Goal: Information Seeking & Learning: Compare options

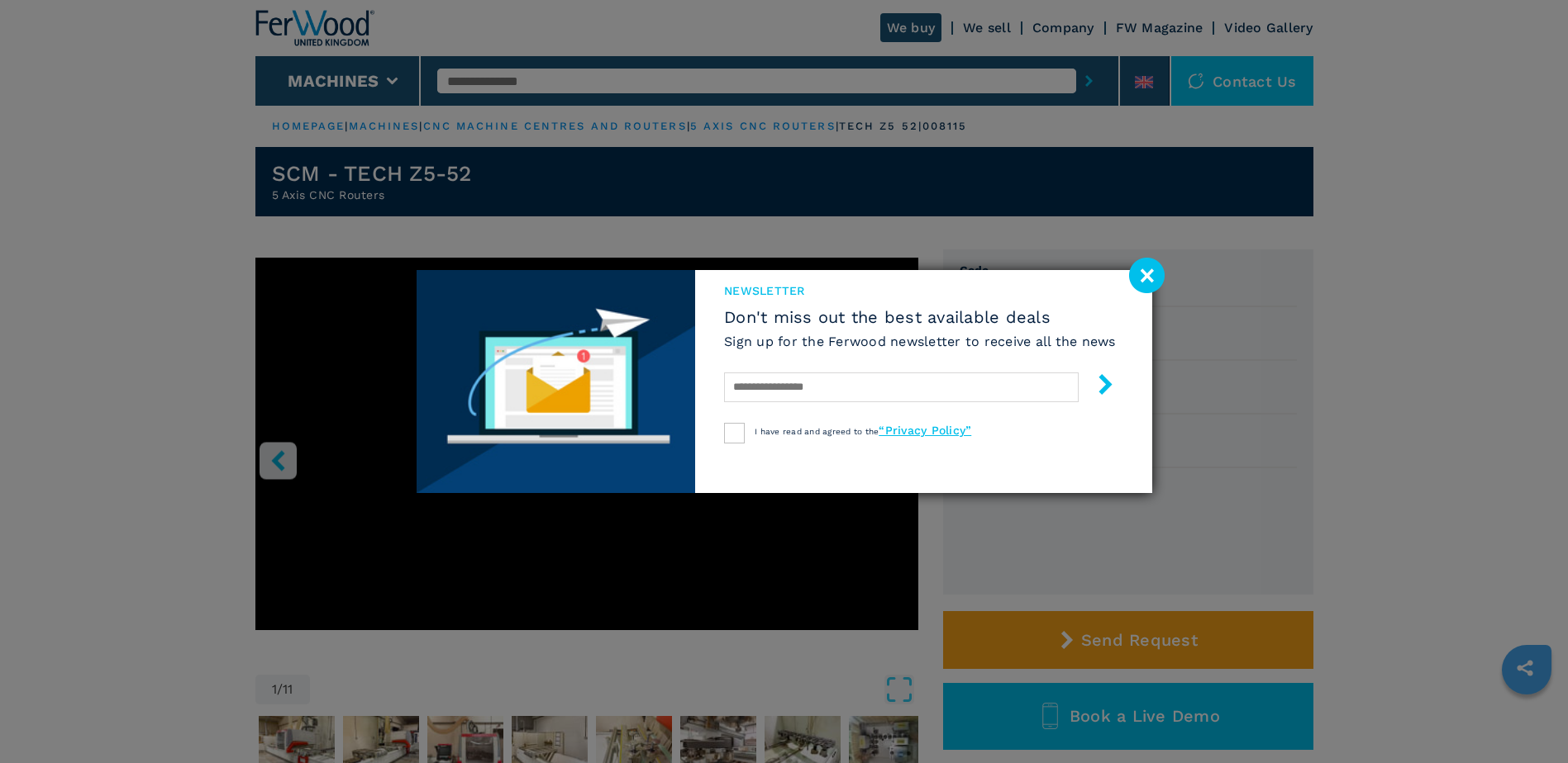
click at [688, 281] on image at bounding box center [1146, 275] width 35 height 35
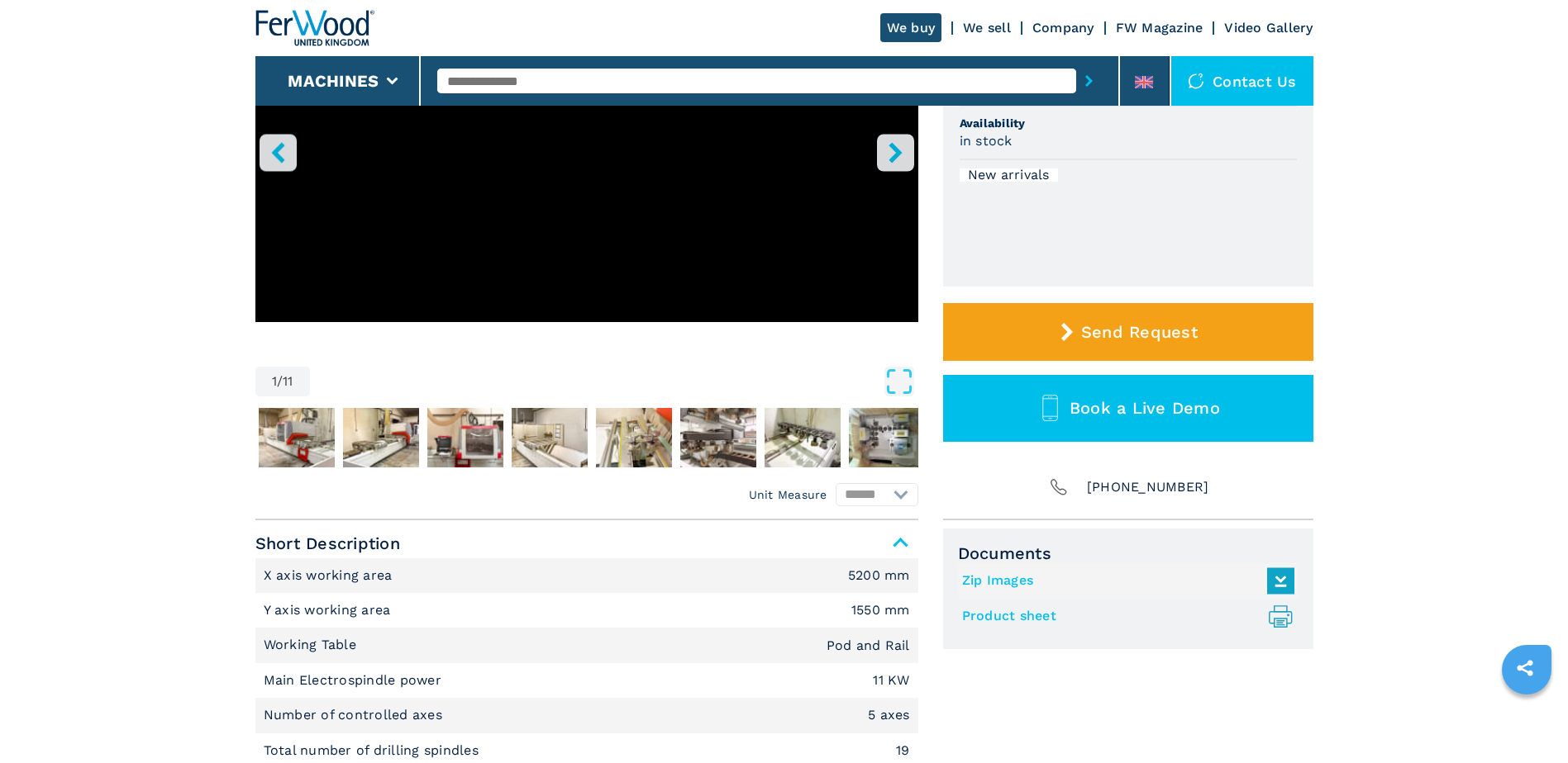
scroll to position [441, 0]
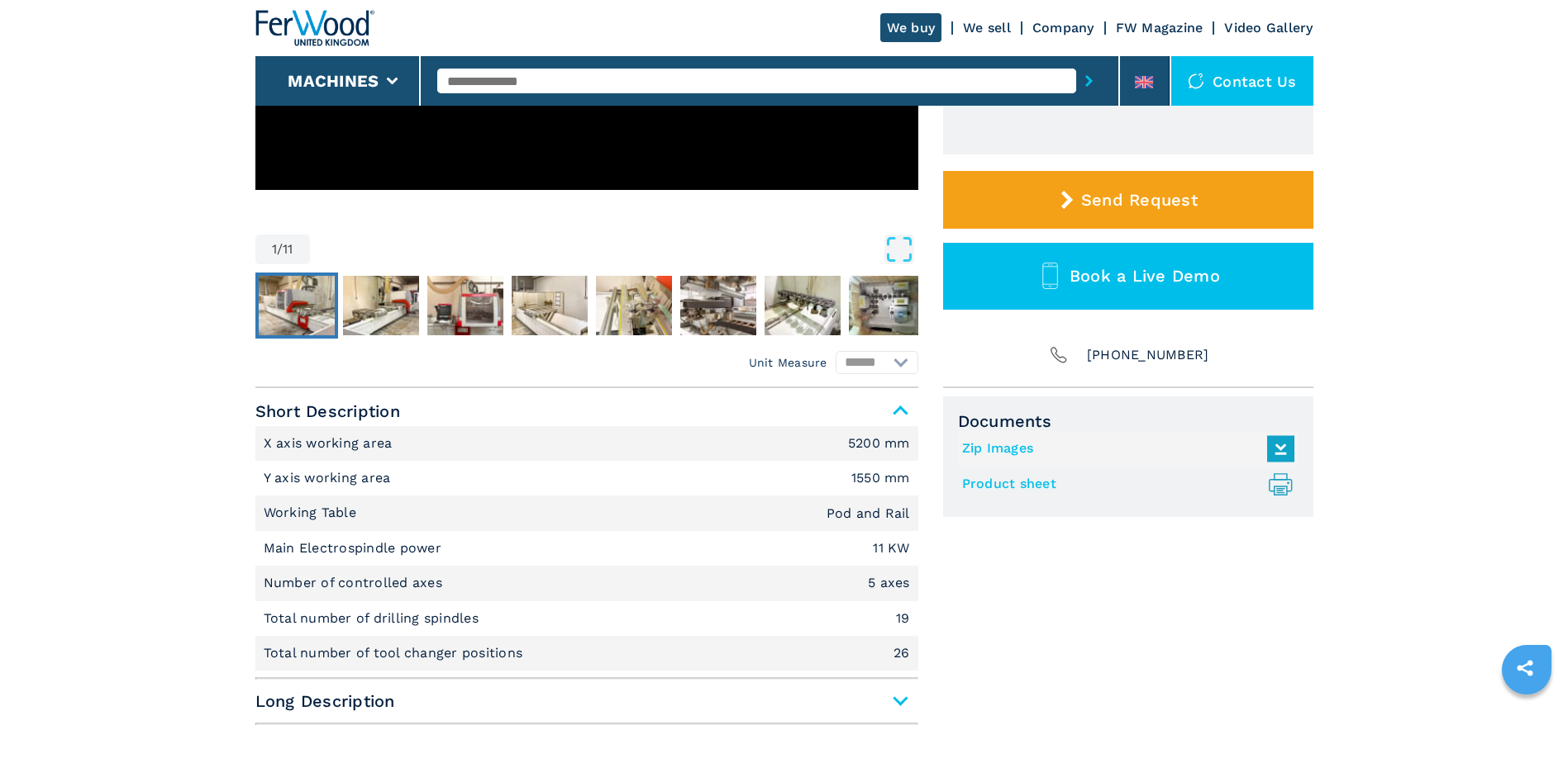
click at [289, 297] on img "Go to Slide 2" at bounding box center [297, 305] width 76 height 59
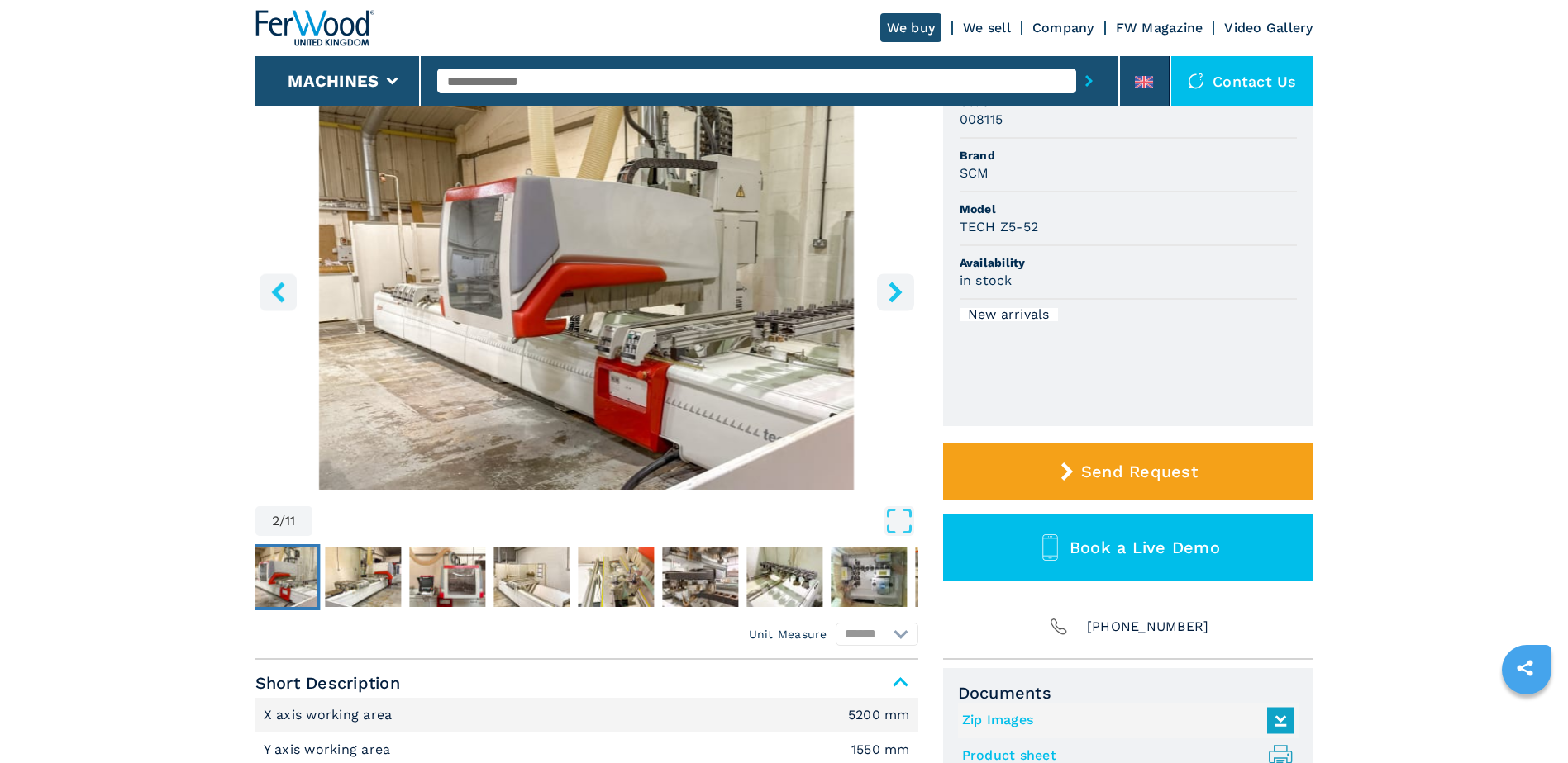
scroll to position [0, 0]
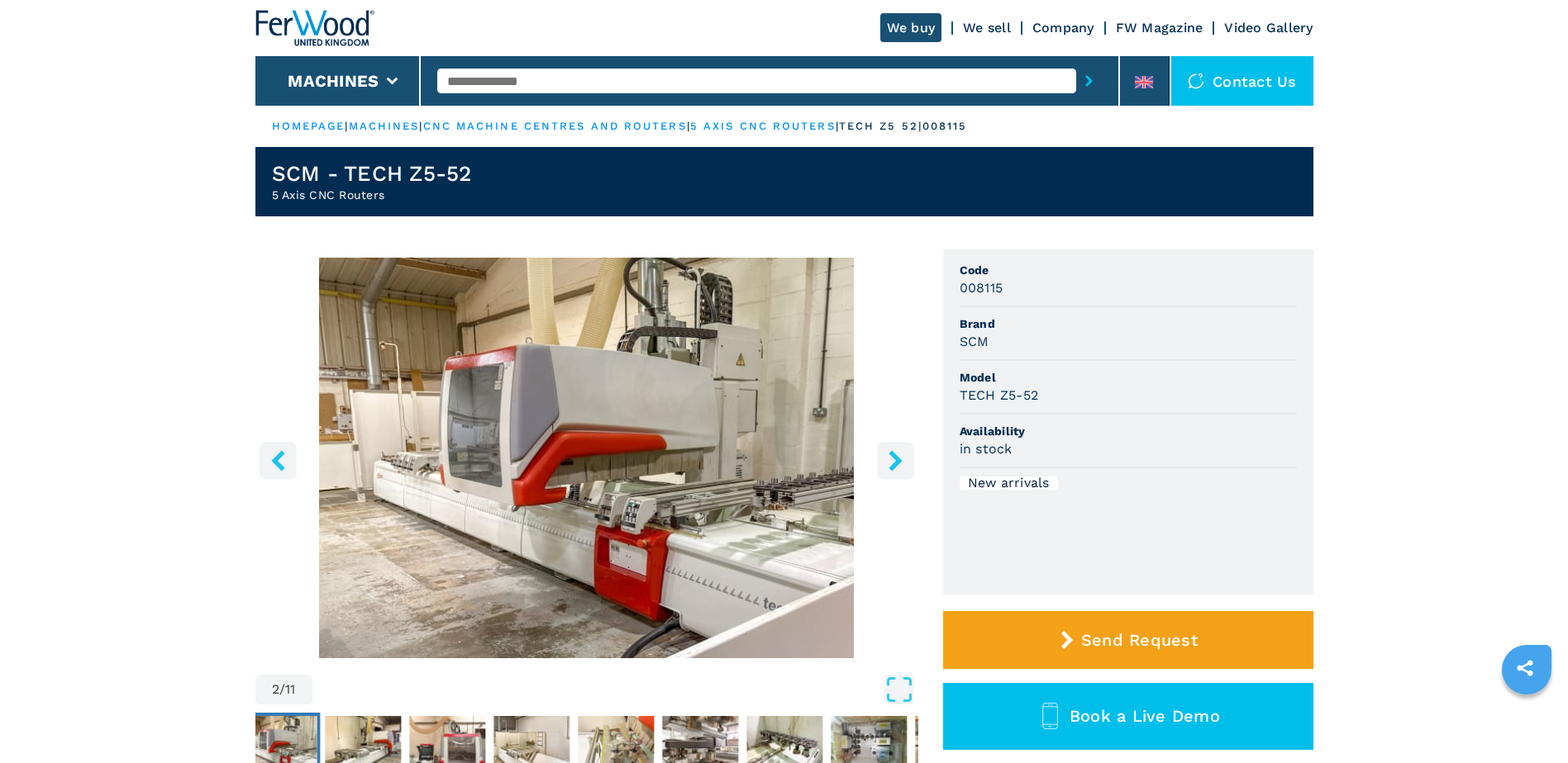
click at [688, 297] on icon "right-button" at bounding box center [896, 460] width 21 height 21
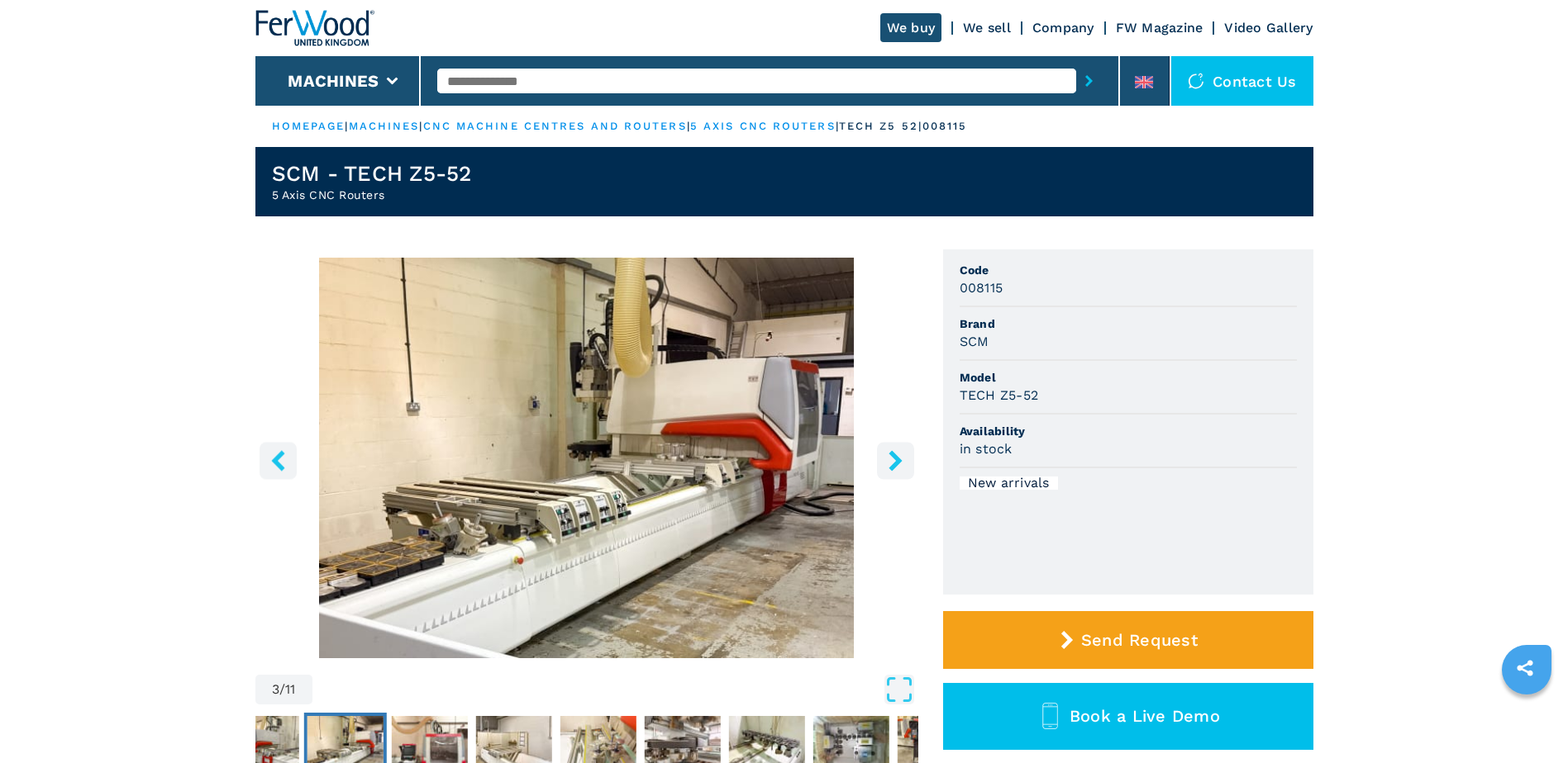
click at [688, 297] on icon "right-button" at bounding box center [896, 460] width 21 height 21
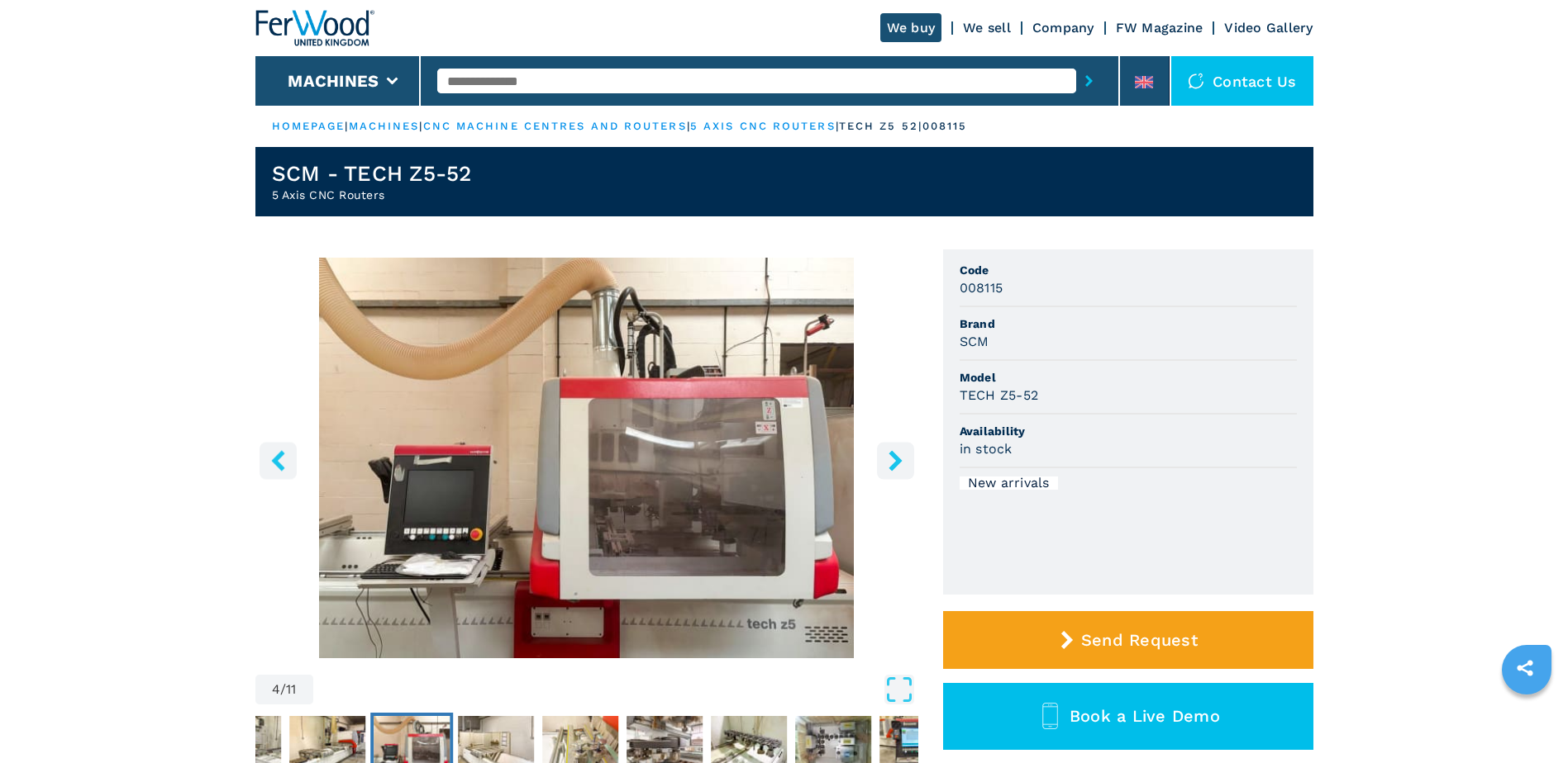
click at [688, 297] on icon "right-button" at bounding box center [896, 460] width 21 height 21
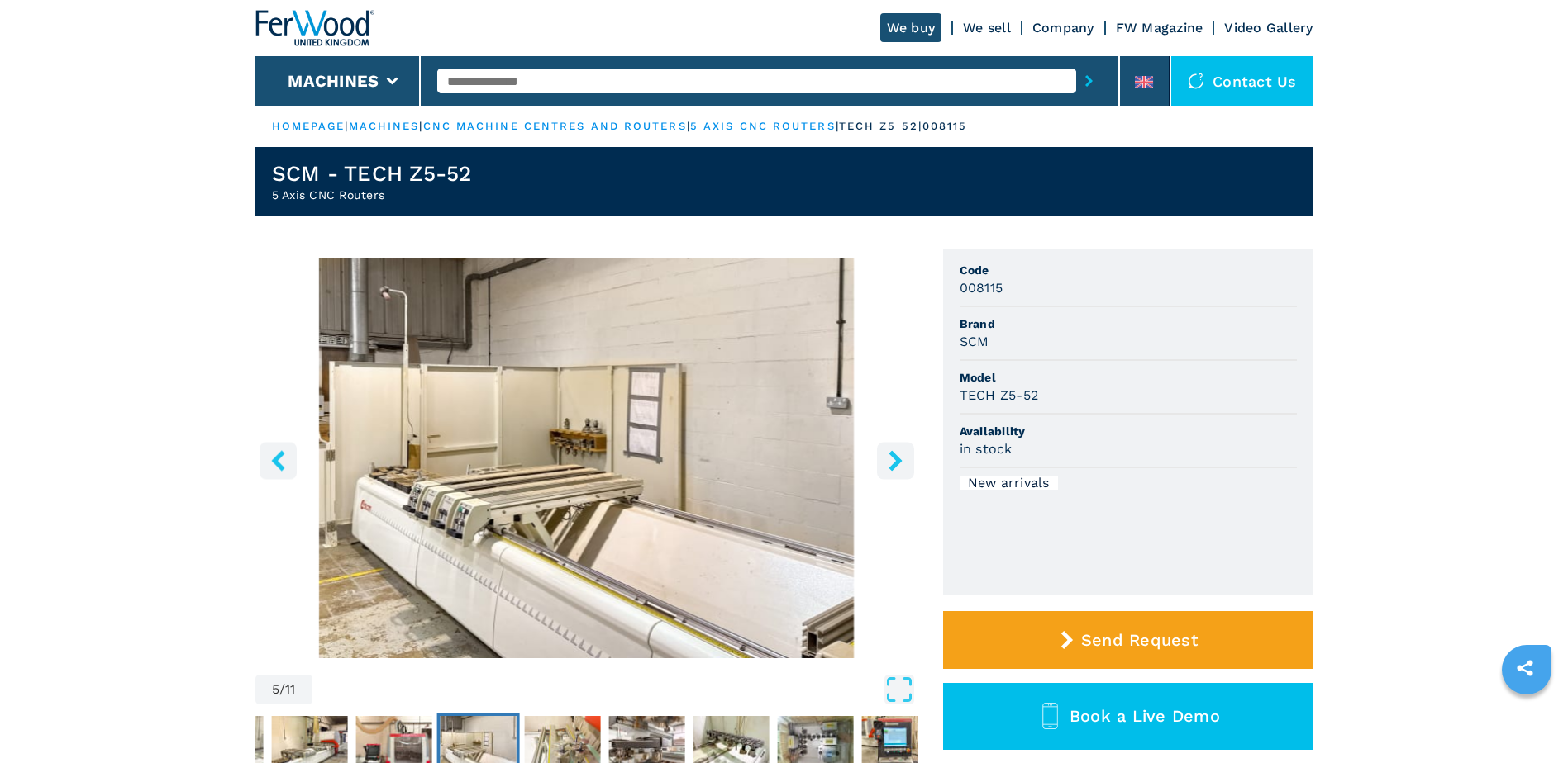
click at [688, 297] on icon "right-button" at bounding box center [896, 460] width 21 height 21
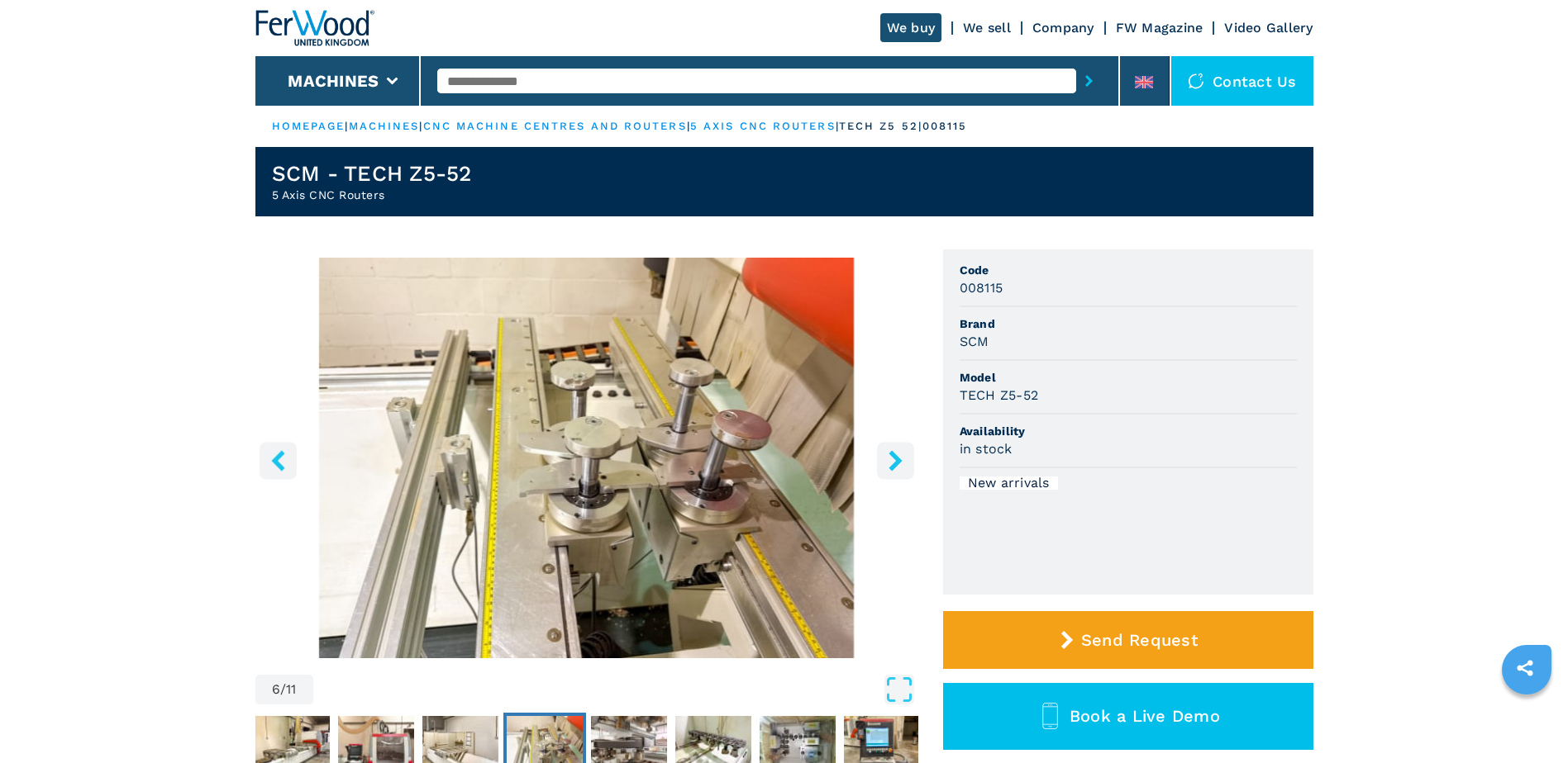
click at [688, 297] on button "right-button" at bounding box center [895, 460] width 37 height 37
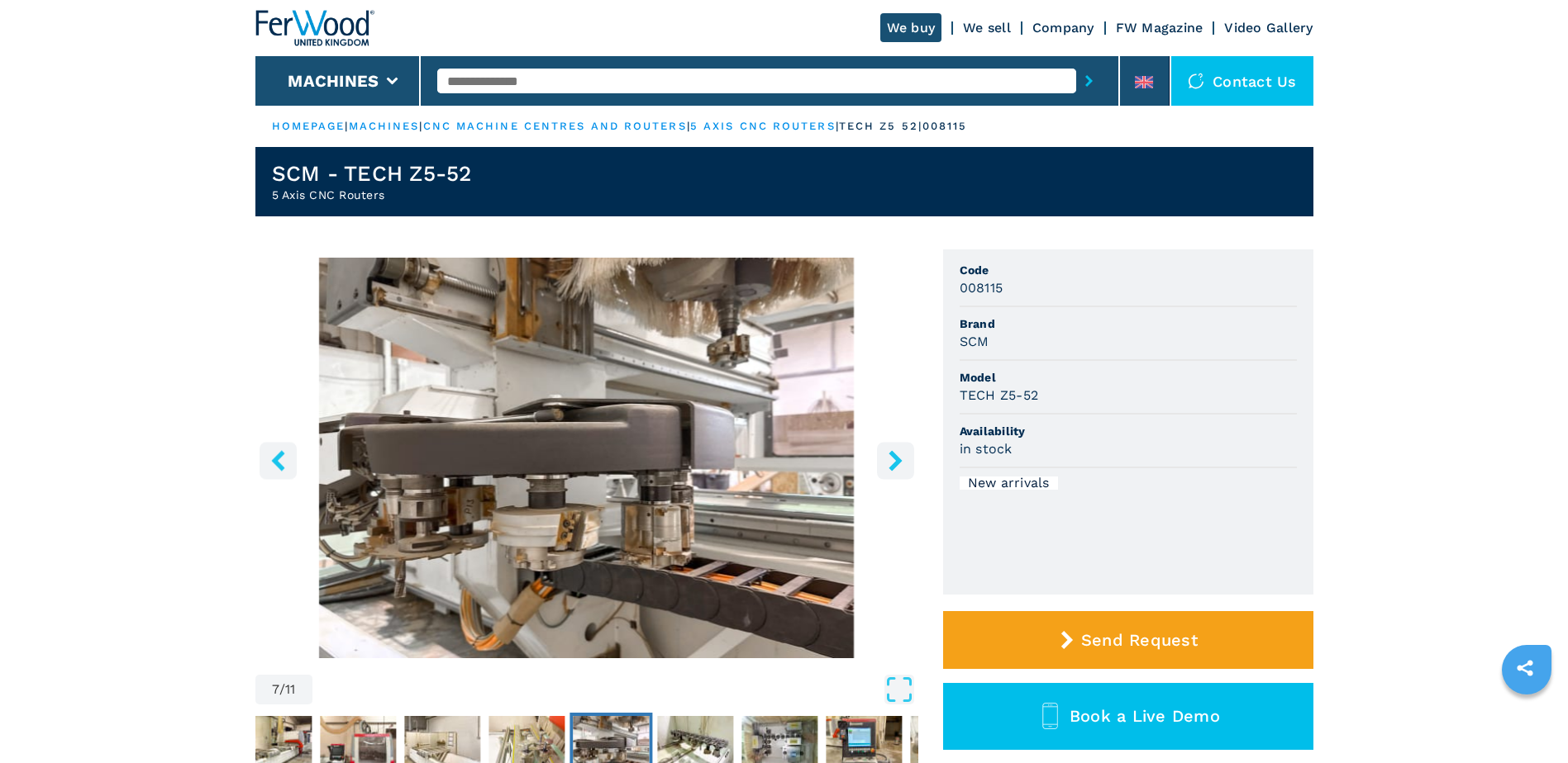
click at [688, 297] on icon "right-button" at bounding box center [896, 460] width 21 height 21
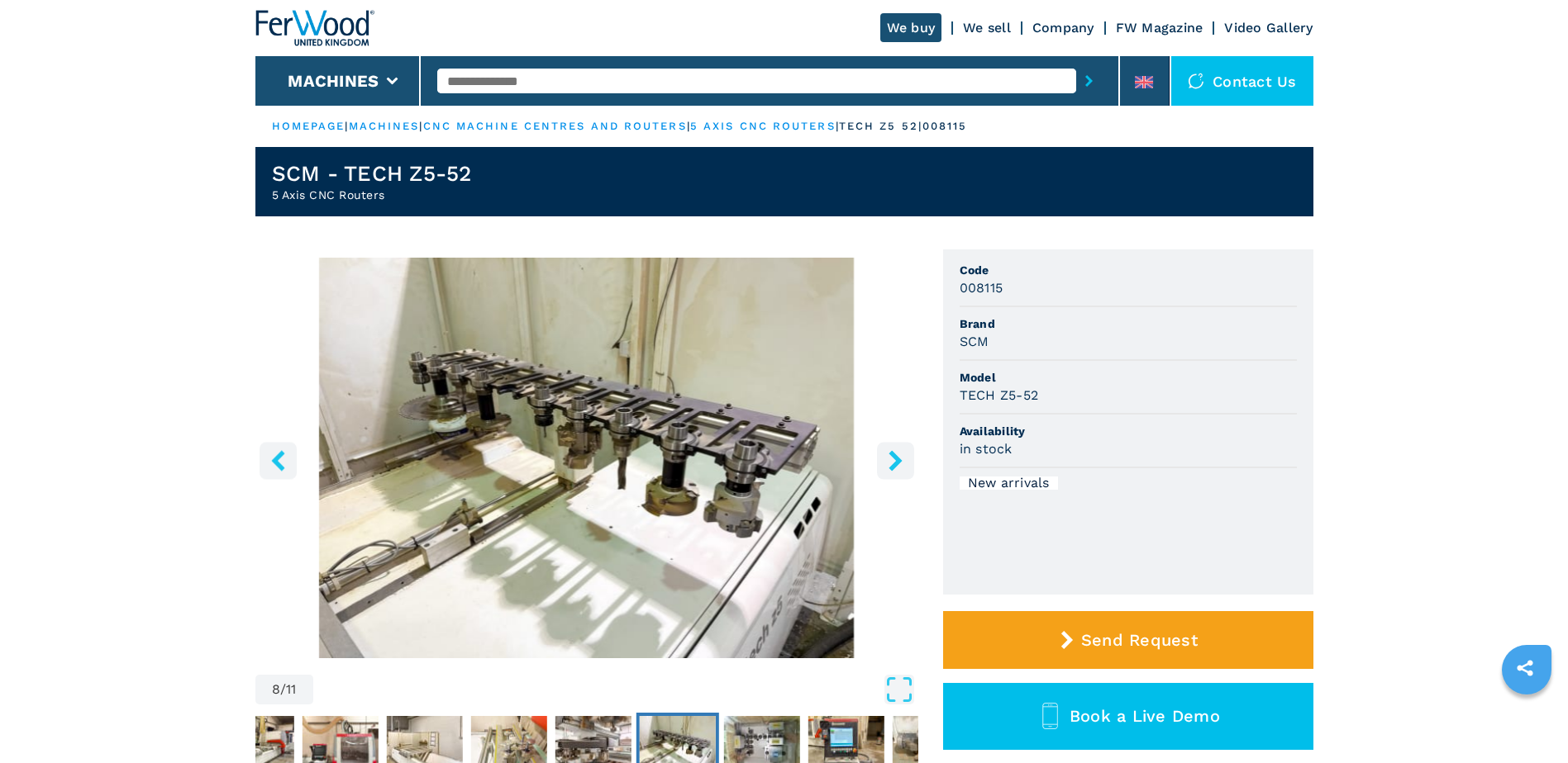
click at [688, 297] on icon "right-button" at bounding box center [896, 460] width 21 height 21
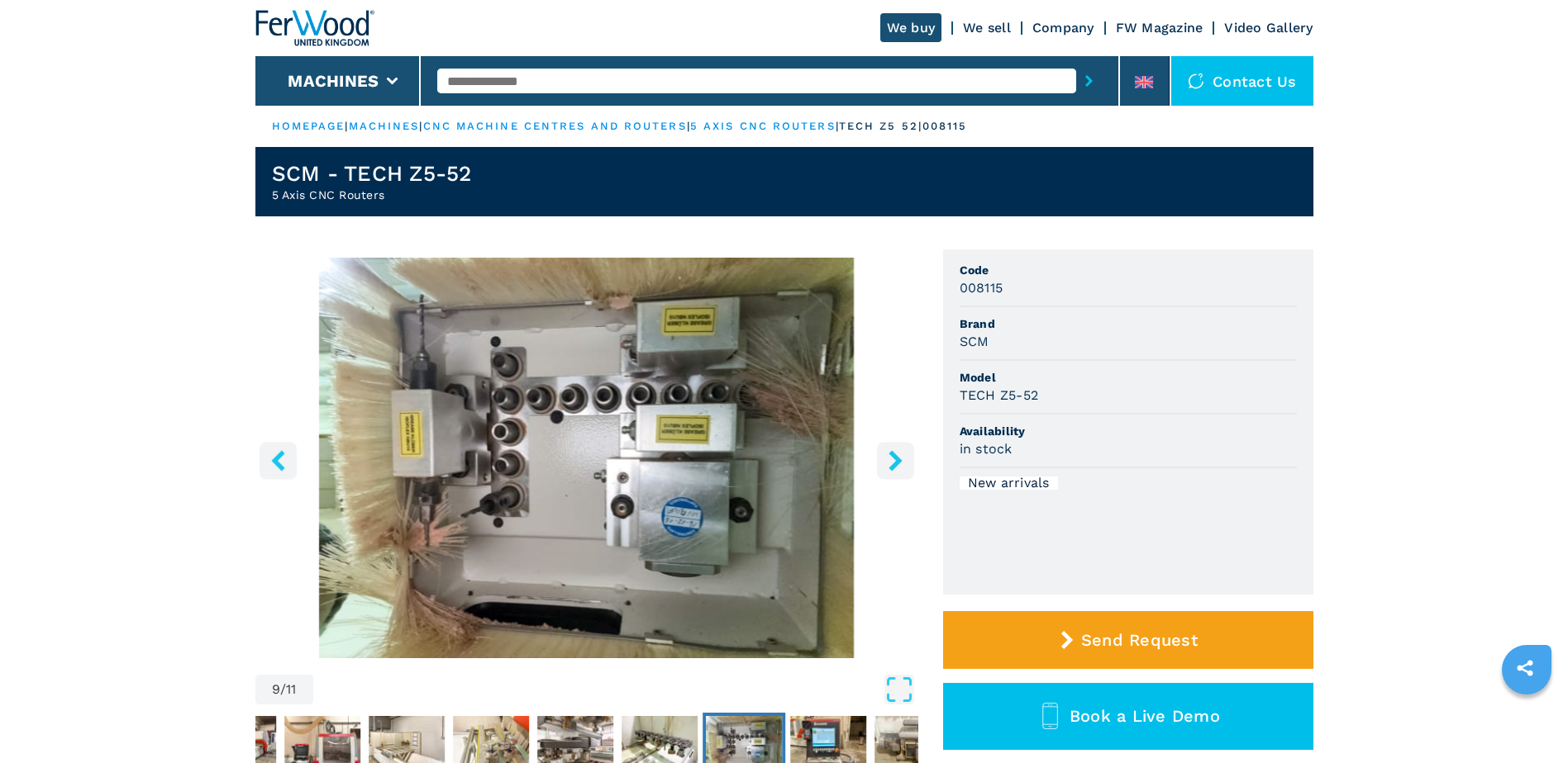
click at [688, 297] on icon "right-button" at bounding box center [896, 460] width 21 height 21
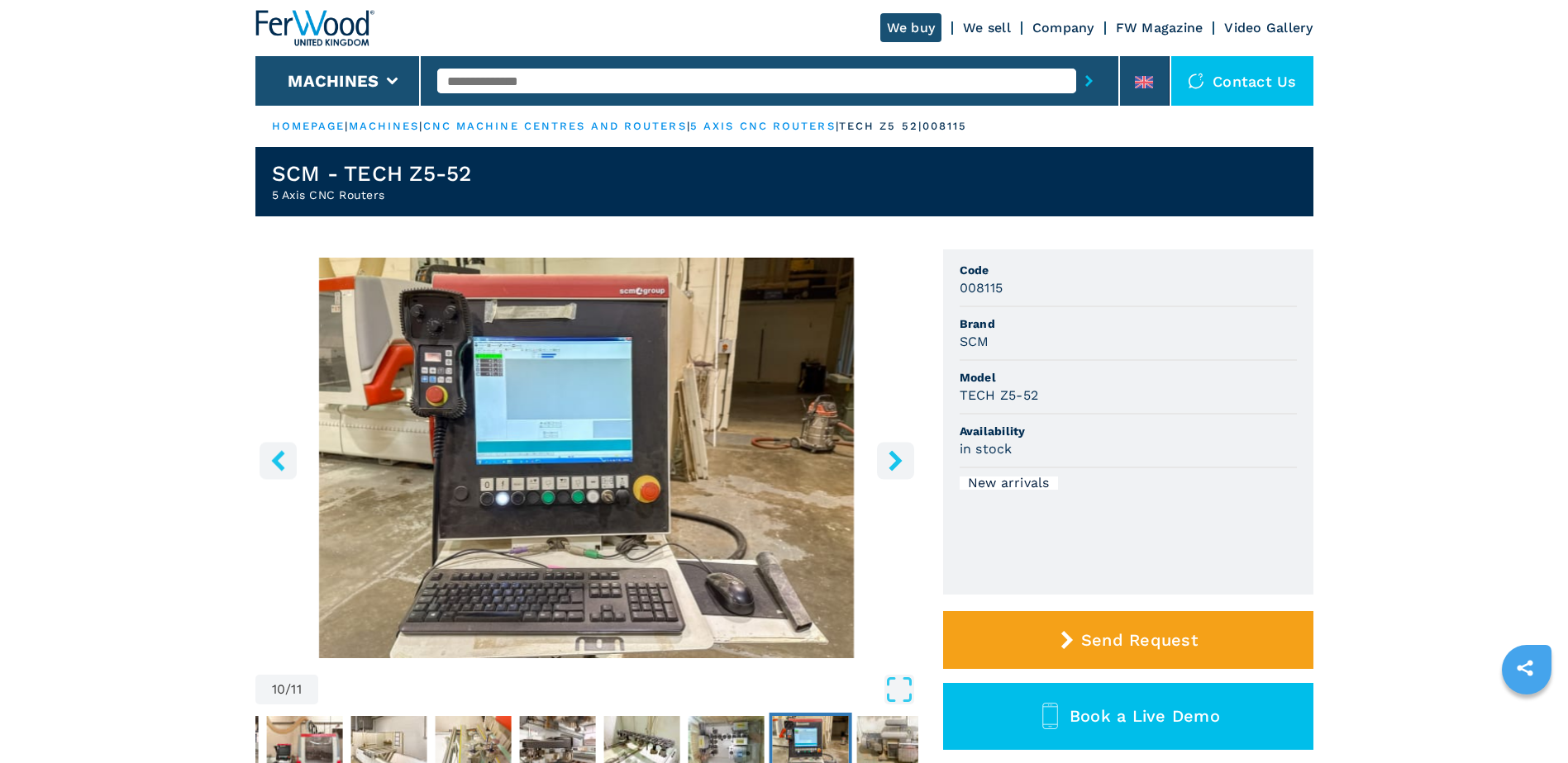
click at [688, 297] on icon "right-button" at bounding box center [895, 460] width 13 height 21
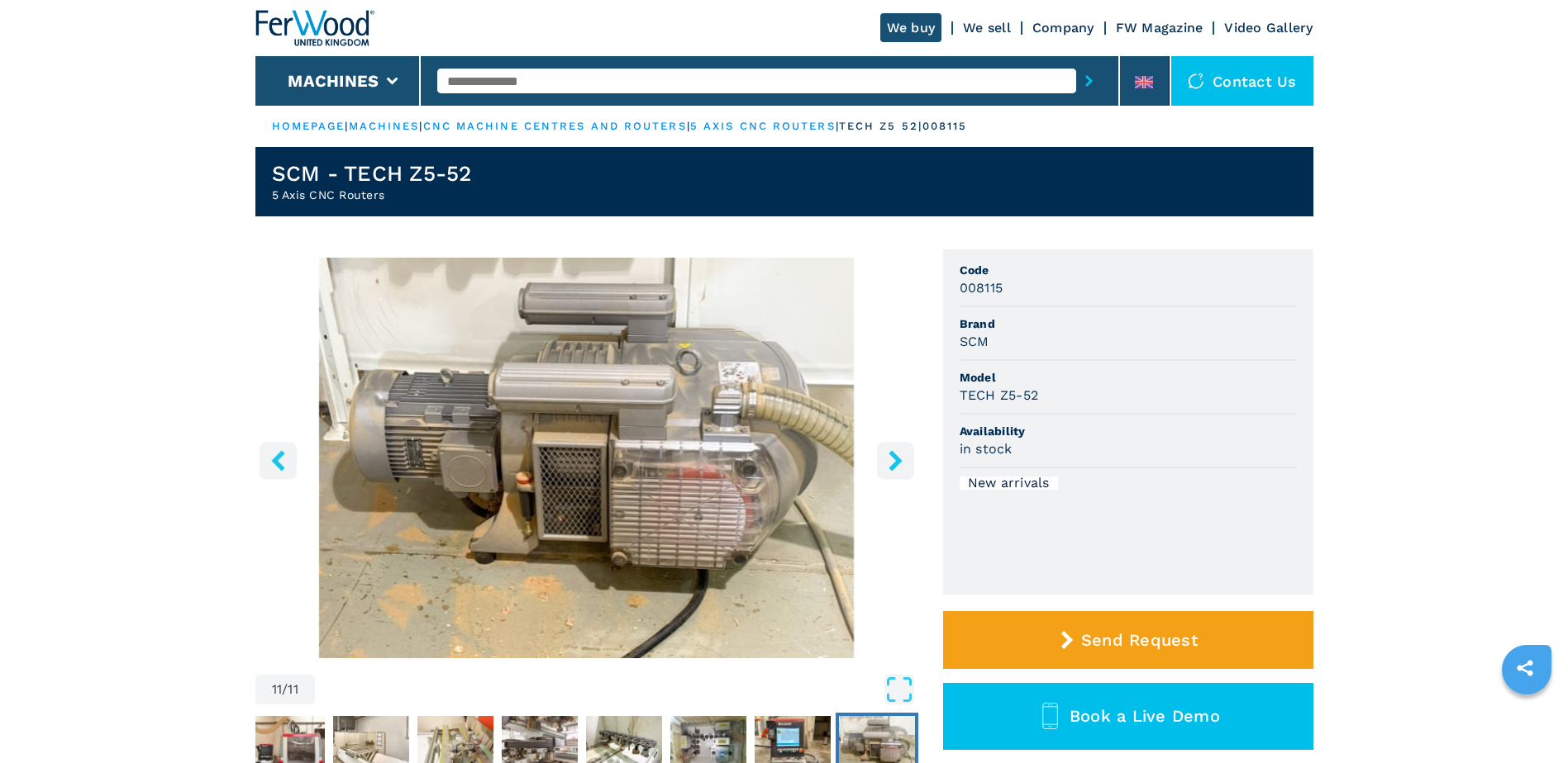
click at [688, 297] on icon "right-button" at bounding box center [895, 460] width 13 height 21
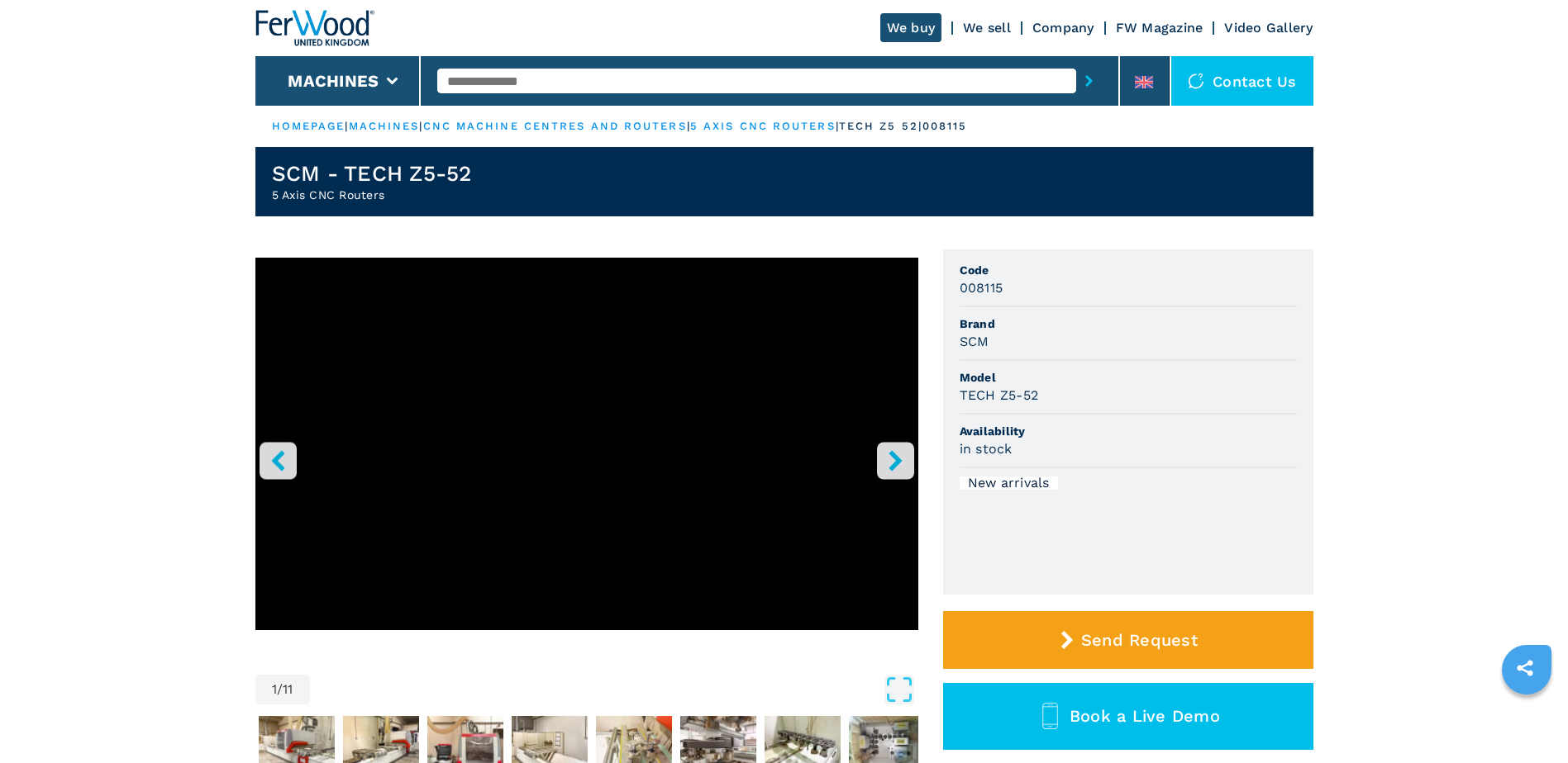
click at [688, 128] on link "5 axis cnc routers" at bounding box center [763, 126] width 146 height 12
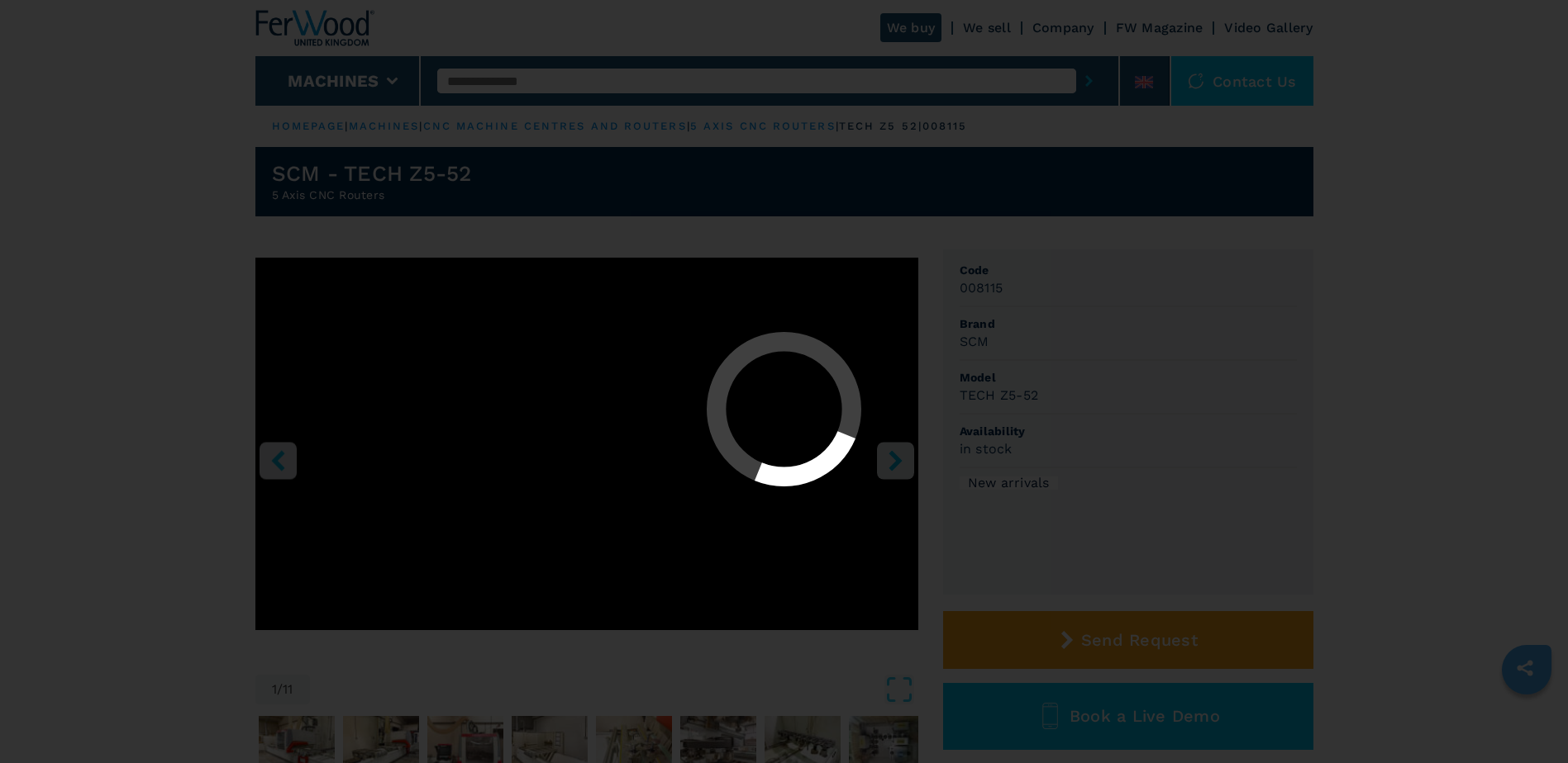
select select "**********"
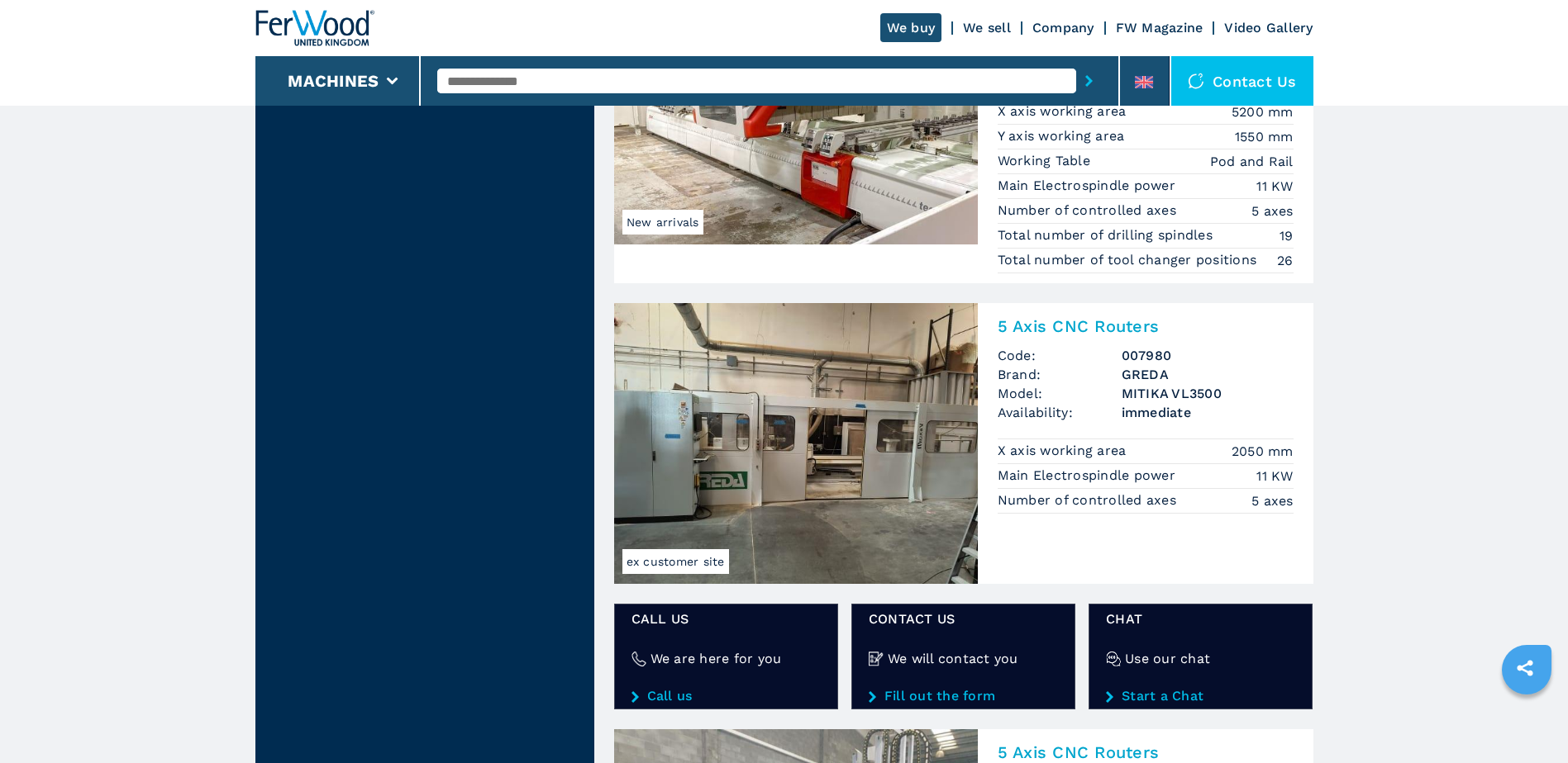
scroll to position [2423, 0]
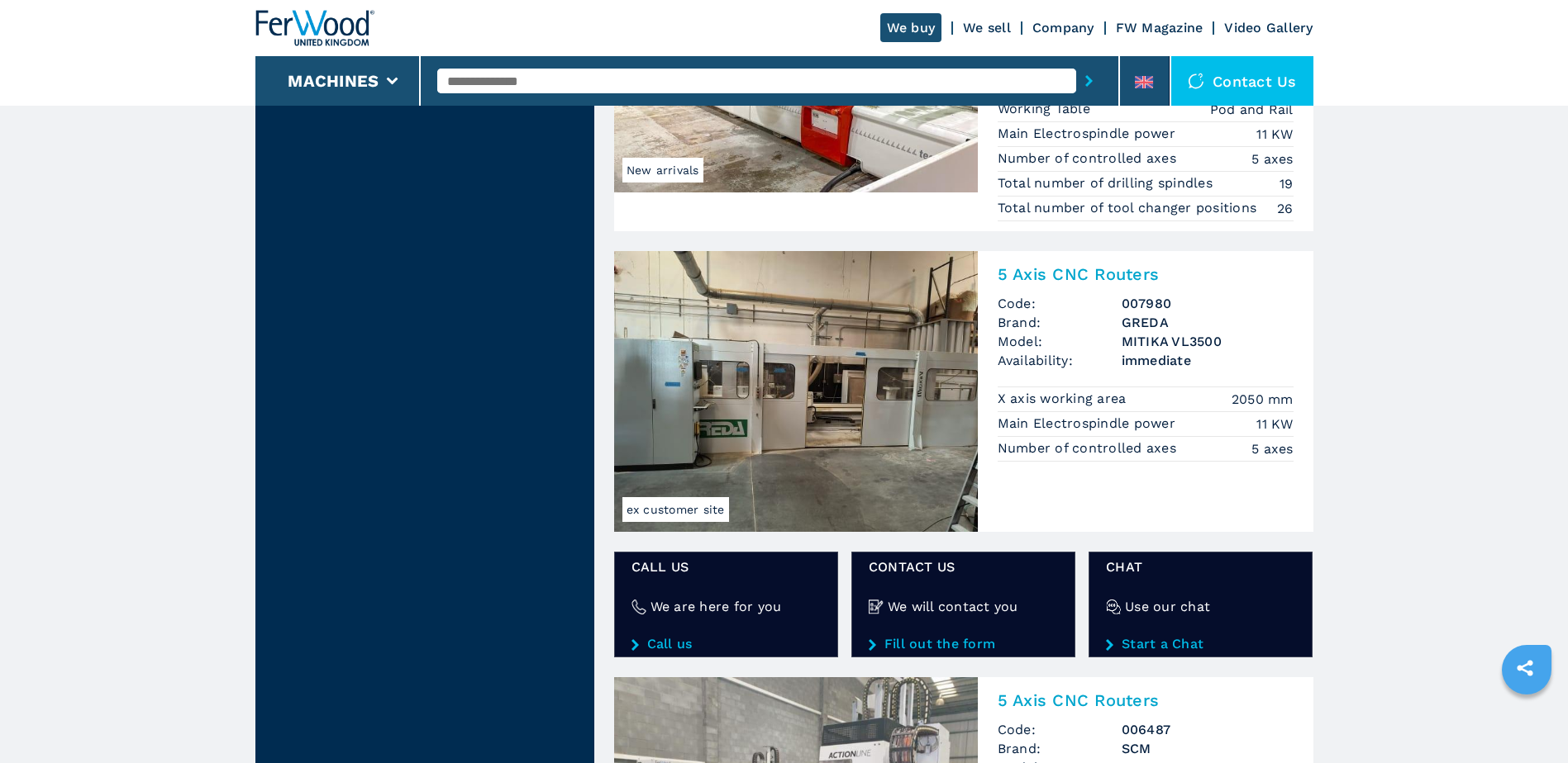
click at [688, 297] on img at bounding box center [796, 392] width 364 height 281
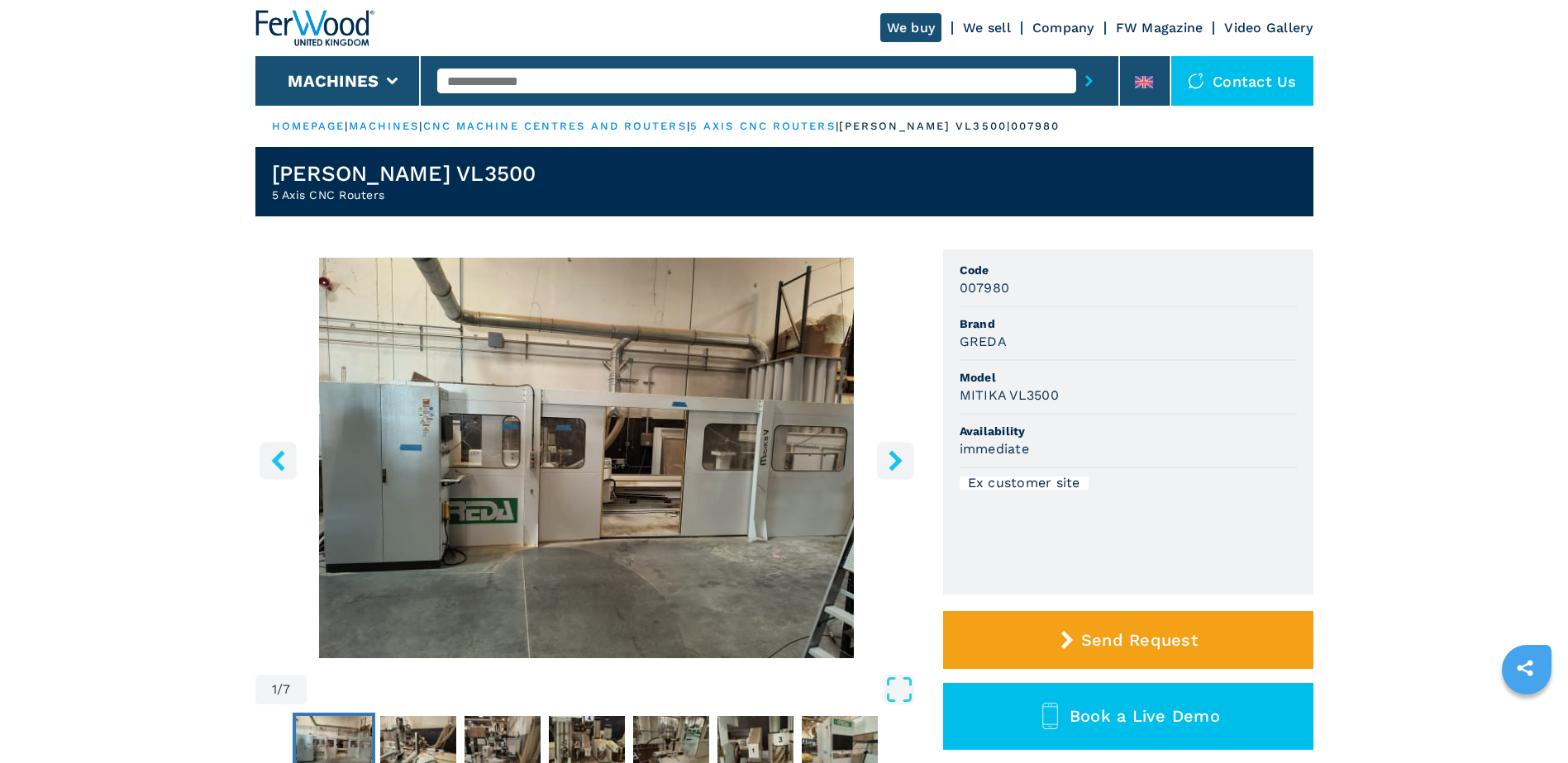
drag, startPoint x: 908, startPoint y: 475, endPoint x: 902, endPoint y: 464, distance: 12.5
click at [688, 297] on button "right-button" at bounding box center [895, 460] width 37 height 37
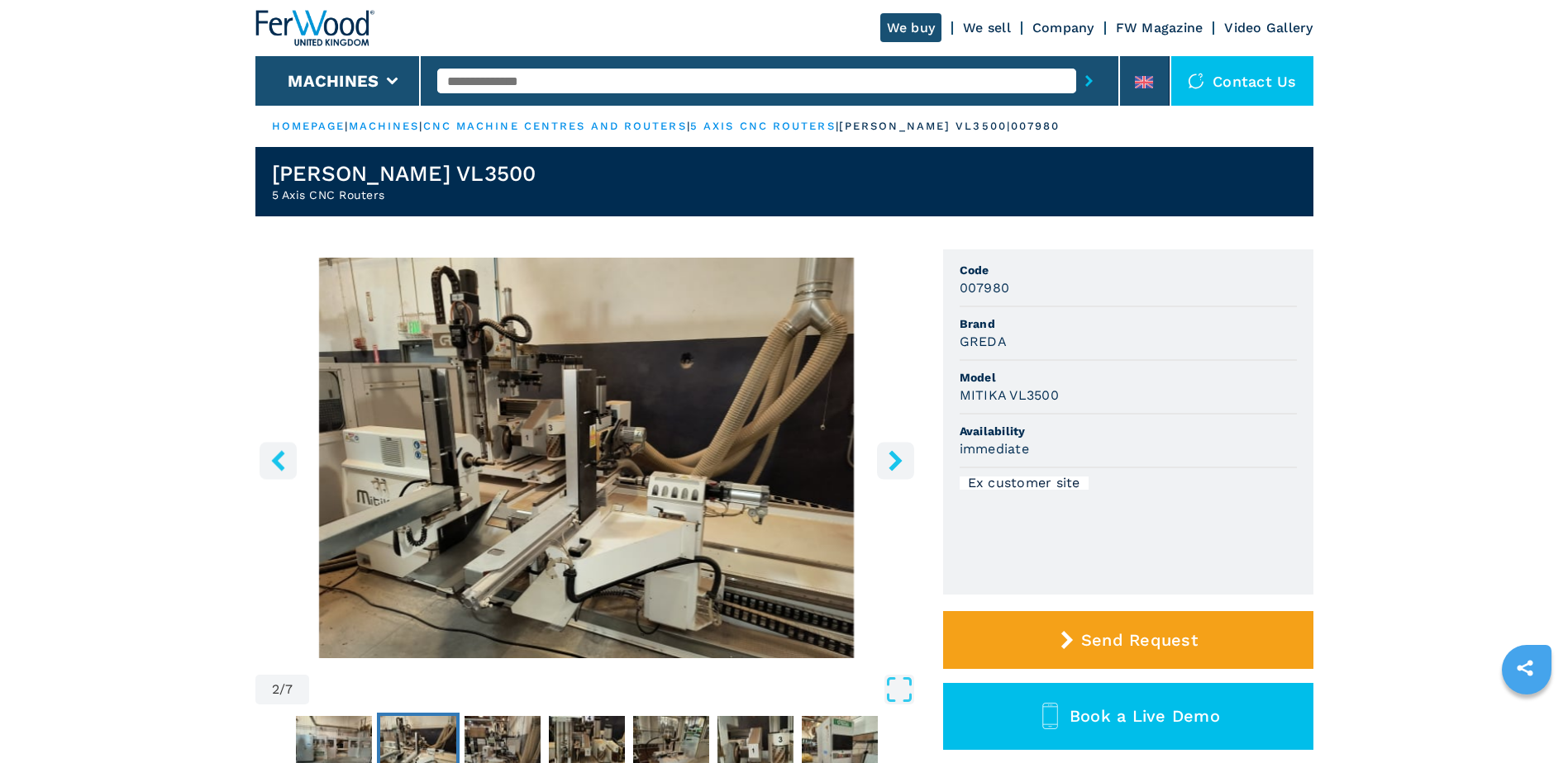
click at [688, 297] on icon "right-button" at bounding box center [896, 460] width 21 height 21
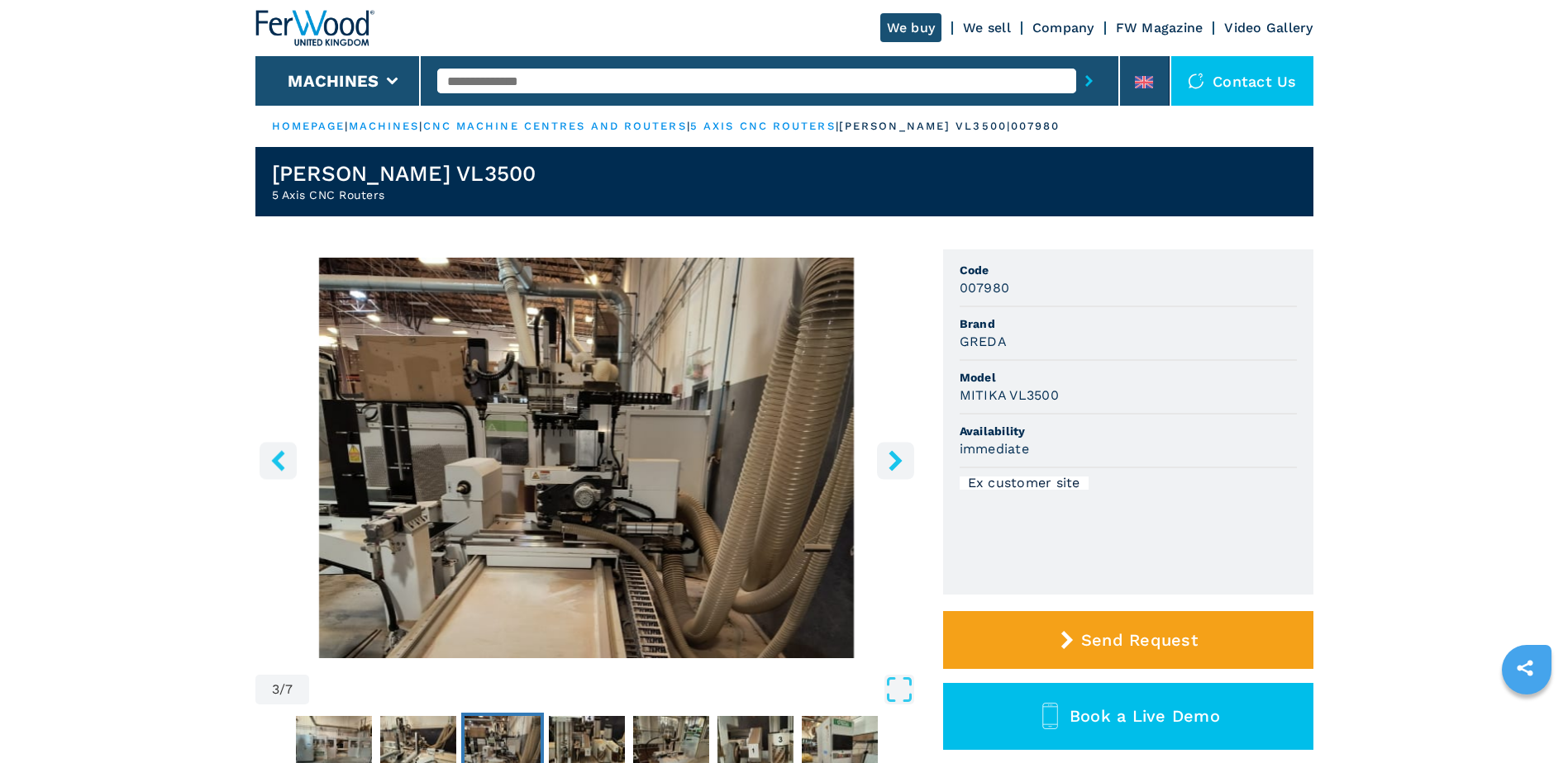
click at [688, 297] on icon "right-button" at bounding box center [896, 460] width 21 height 21
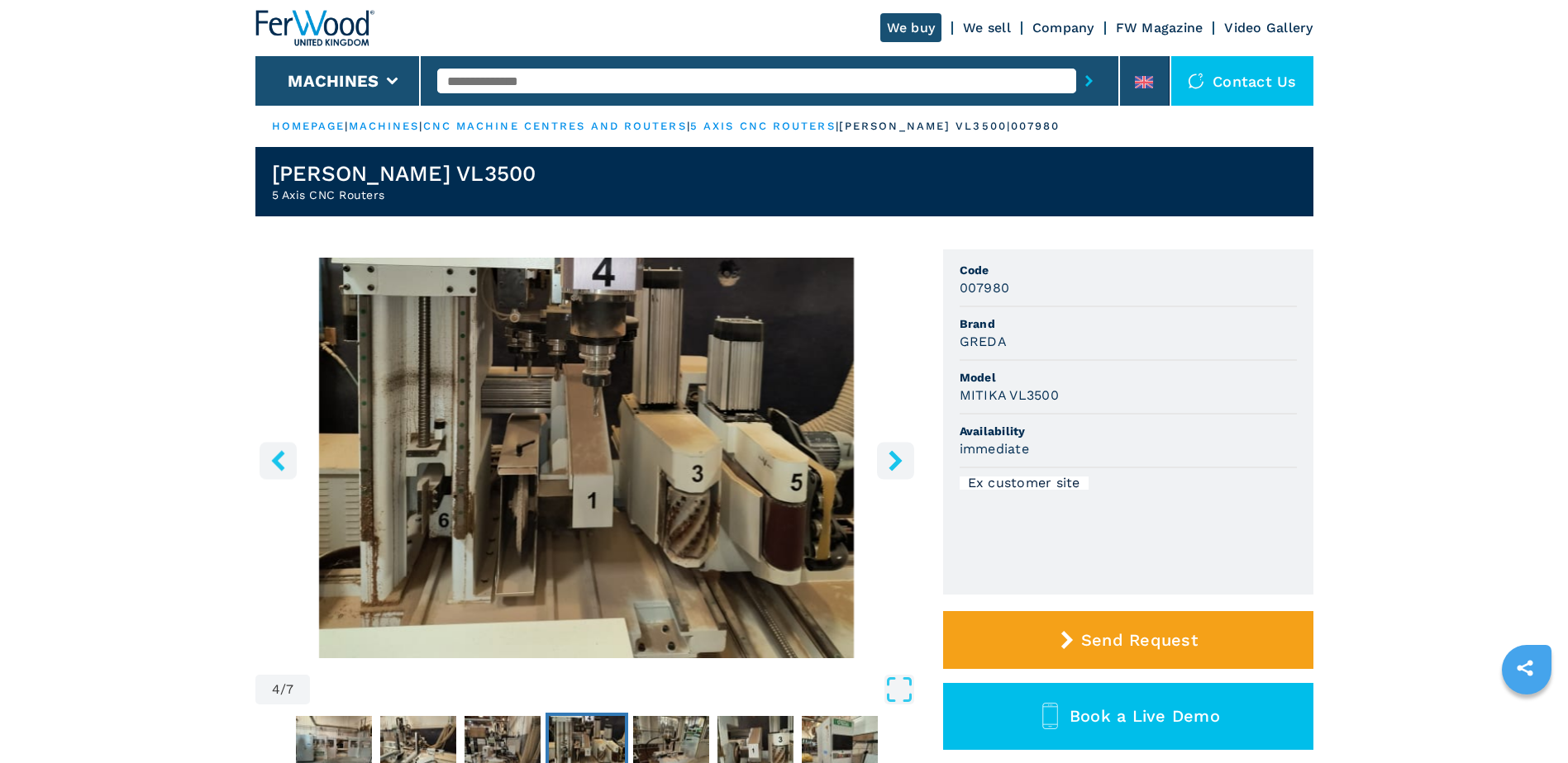
click at [688, 297] on button "right-button" at bounding box center [895, 460] width 37 height 37
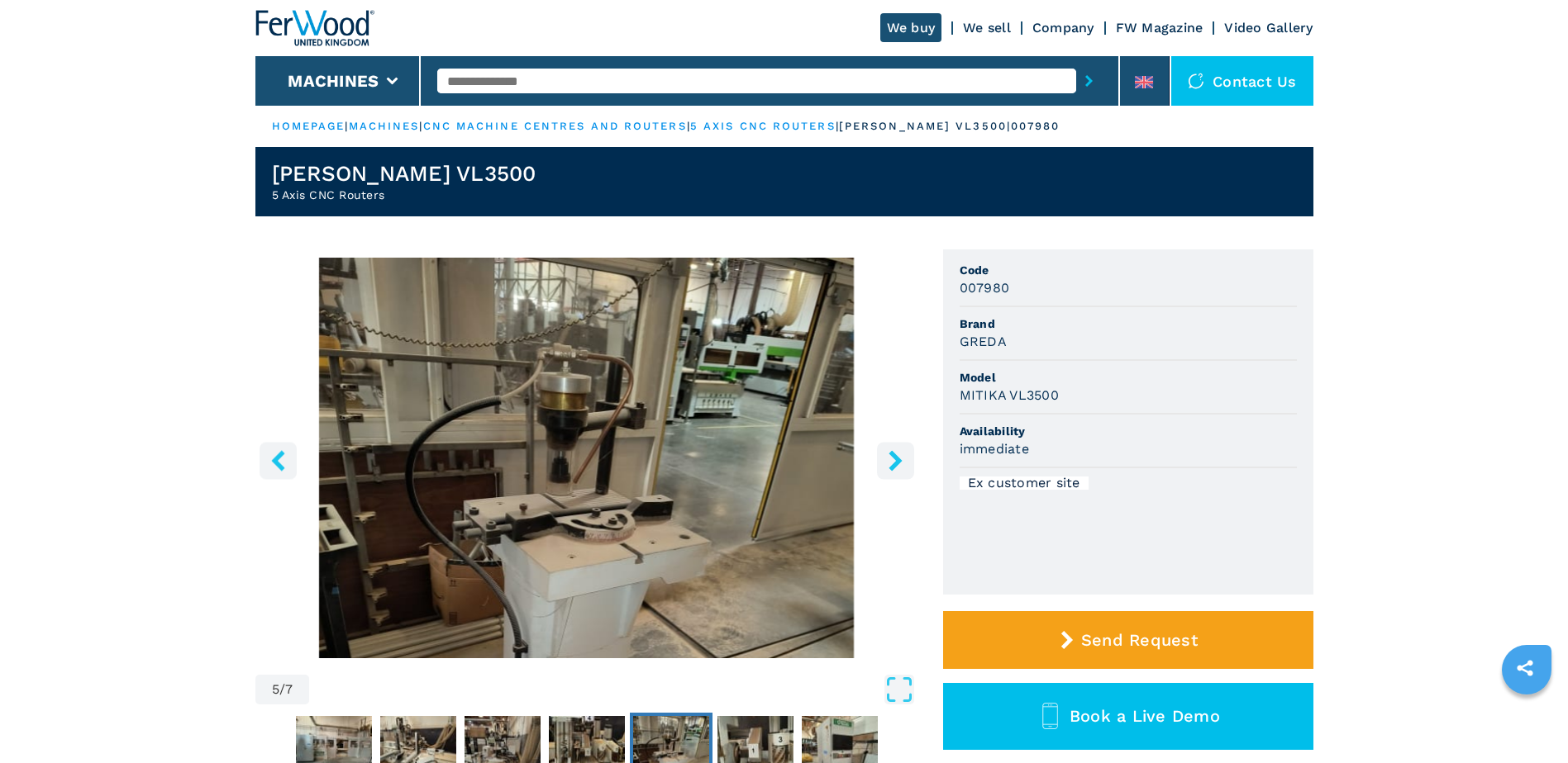
click at [688, 297] on button "right-button" at bounding box center [895, 460] width 37 height 37
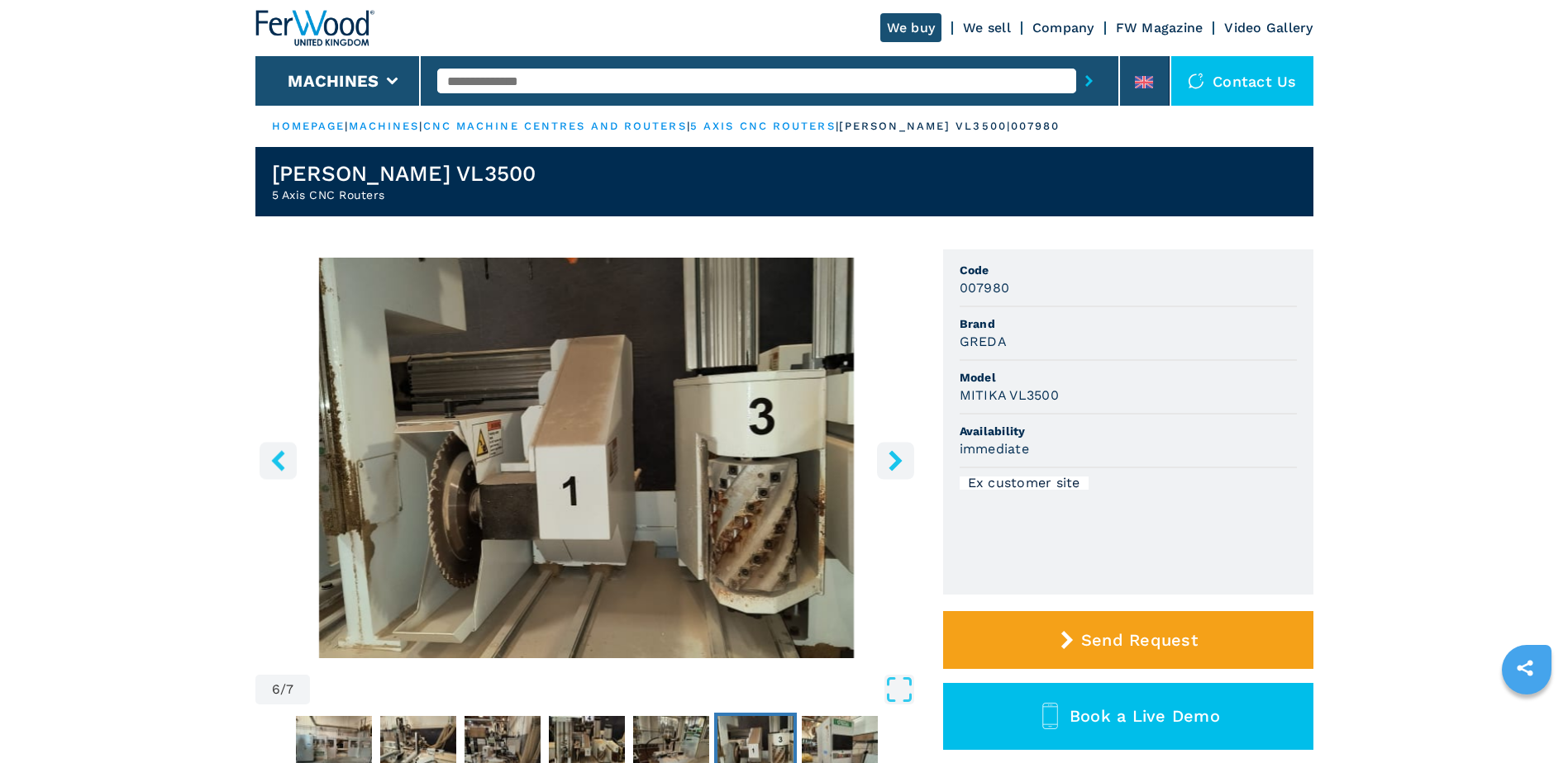
click at [688, 297] on button "right-button" at bounding box center [895, 460] width 37 height 37
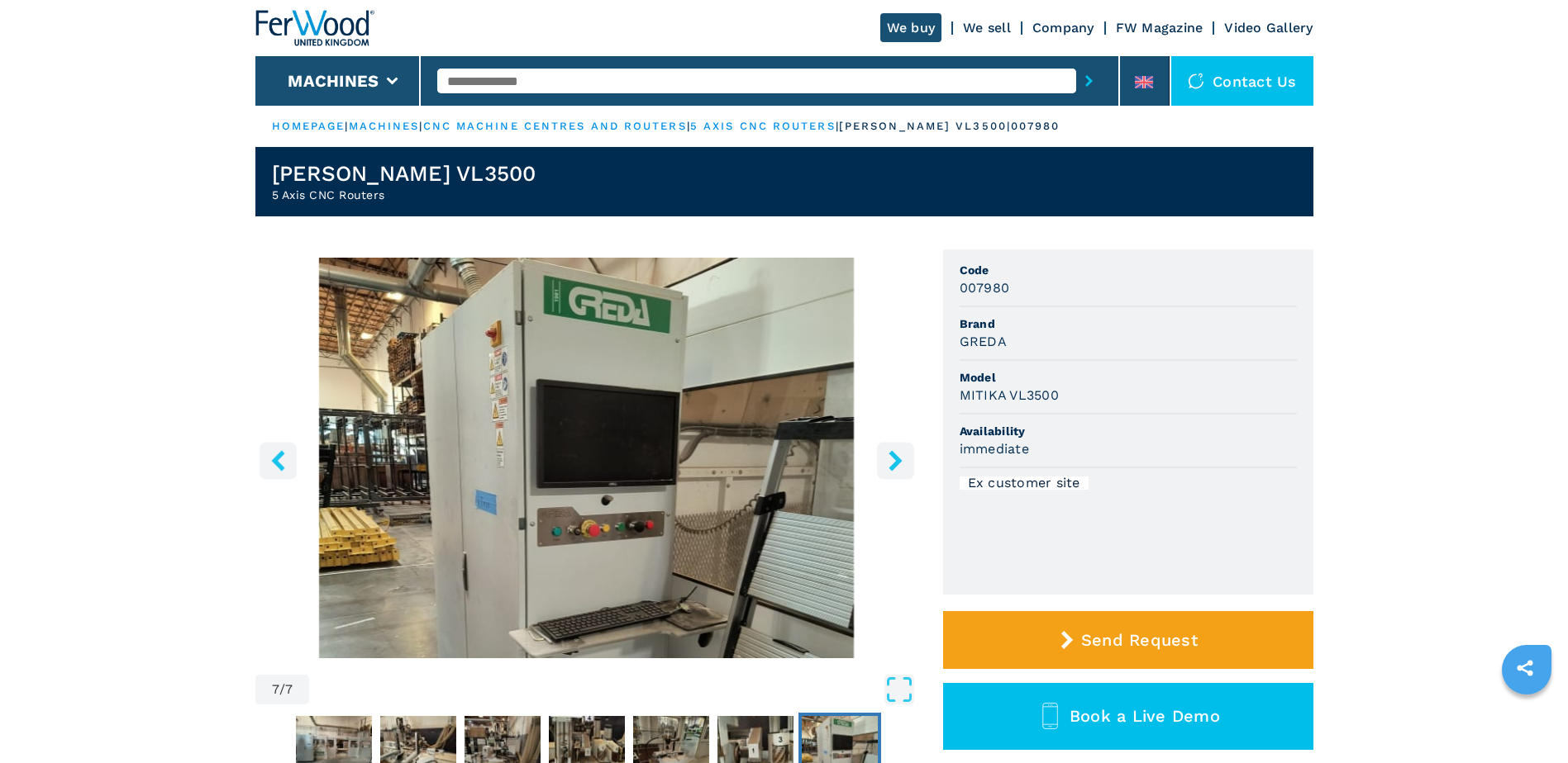
click at [688, 297] on button "right-button" at bounding box center [895, 460] width 37 height 37
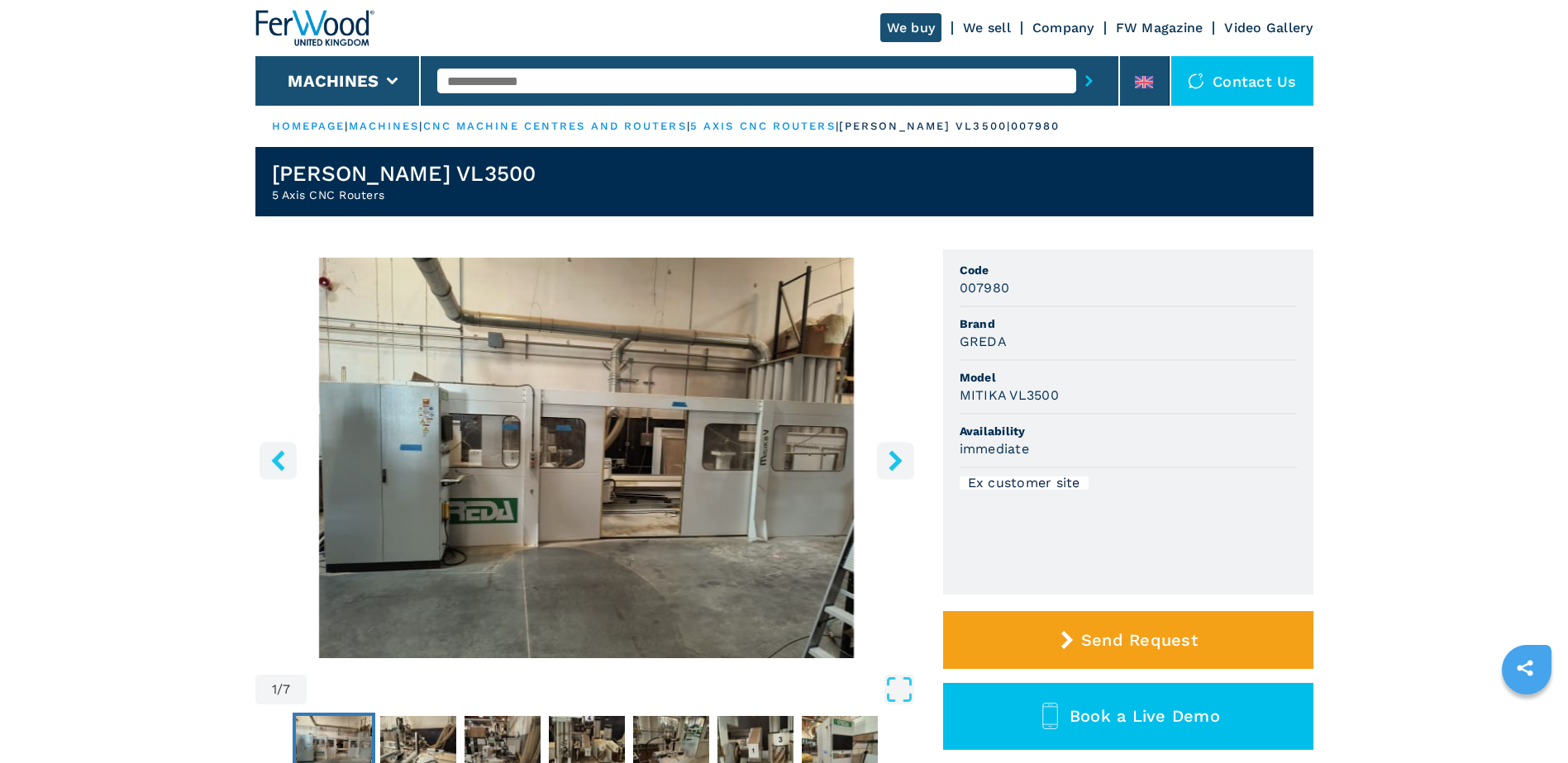
click at [688, 297] on button "right-button" at bounding box center [895, 460] width 37 height 37
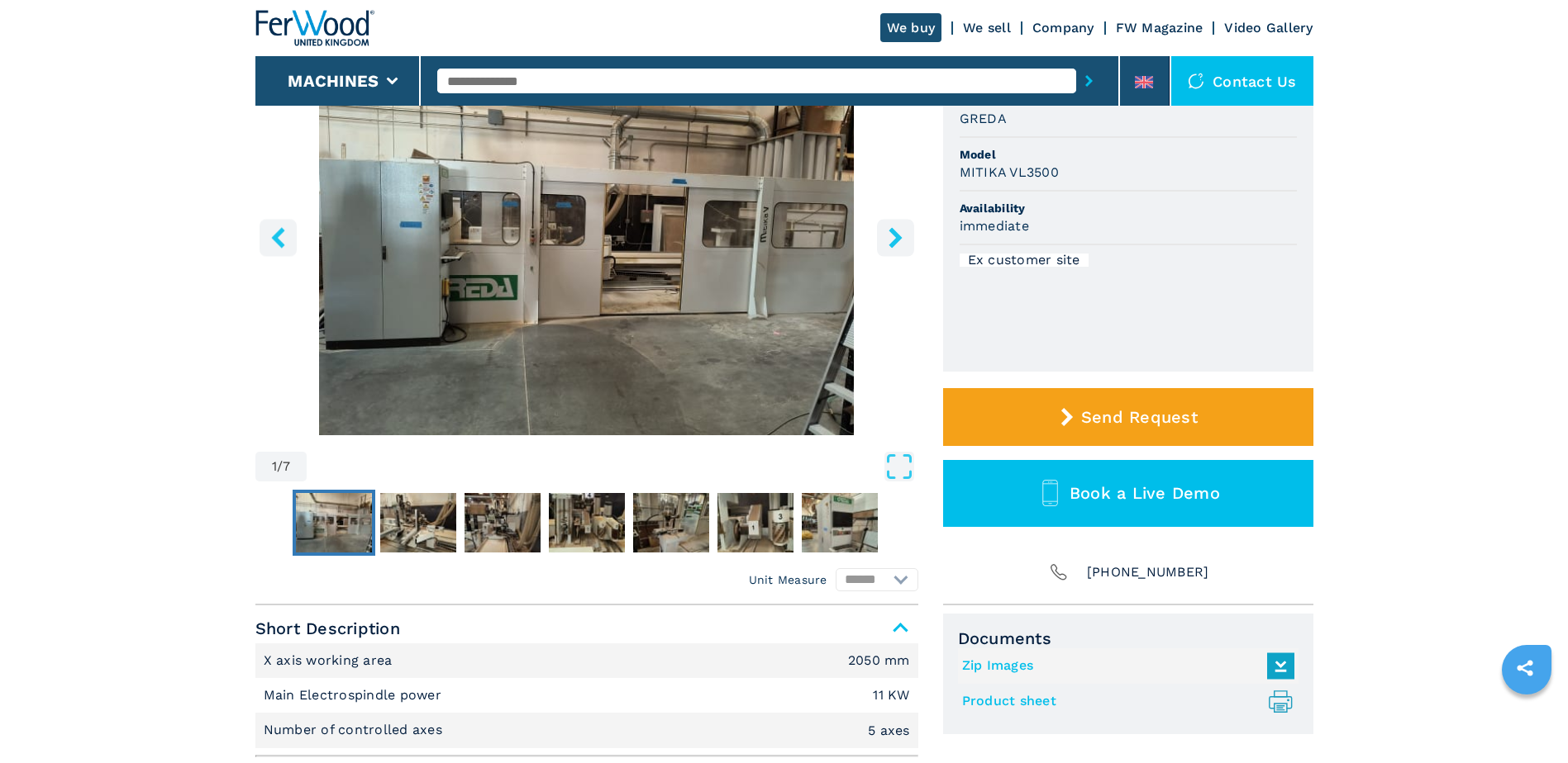
scroll to position [441, 0]
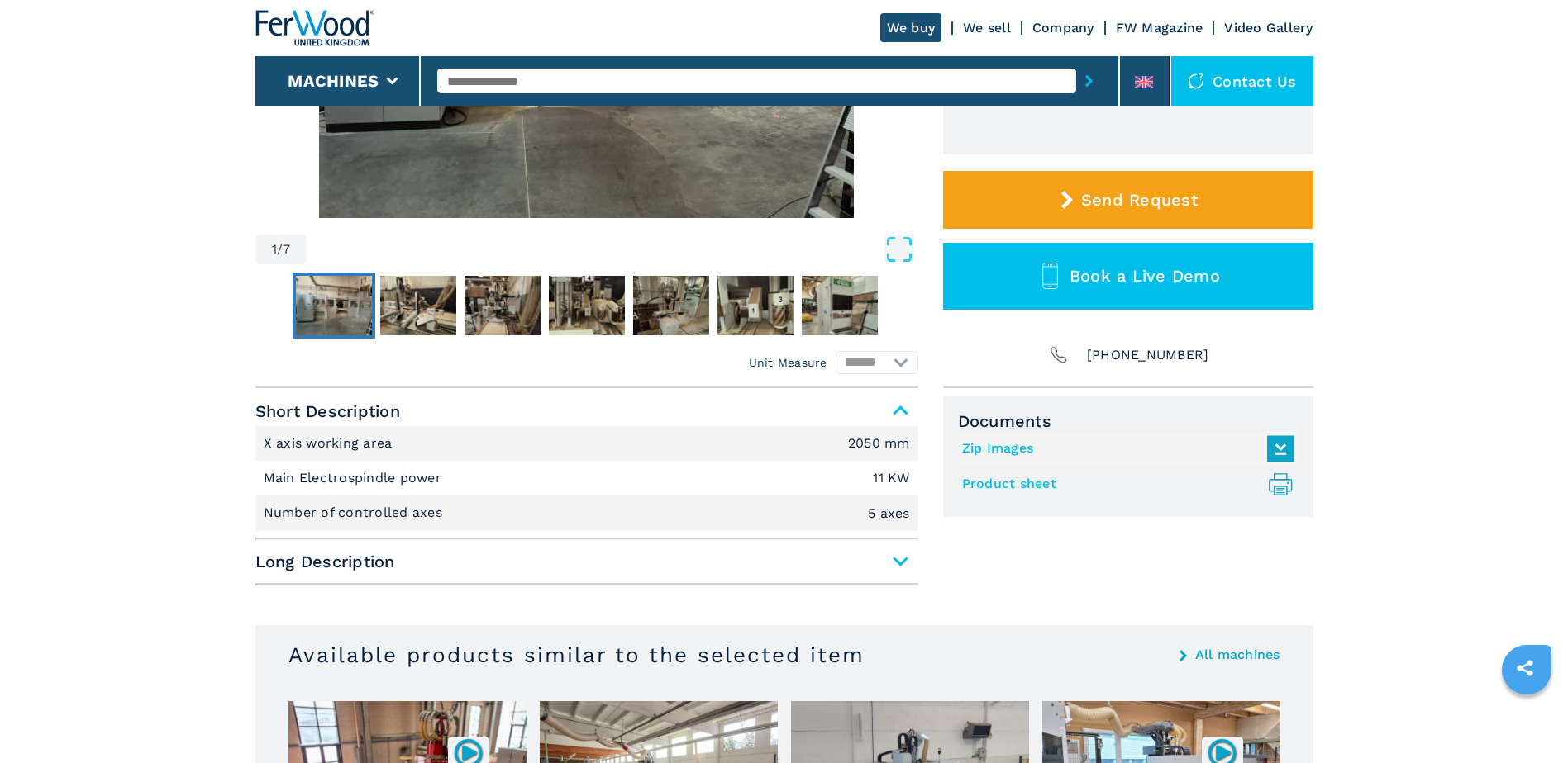
select select "**********"
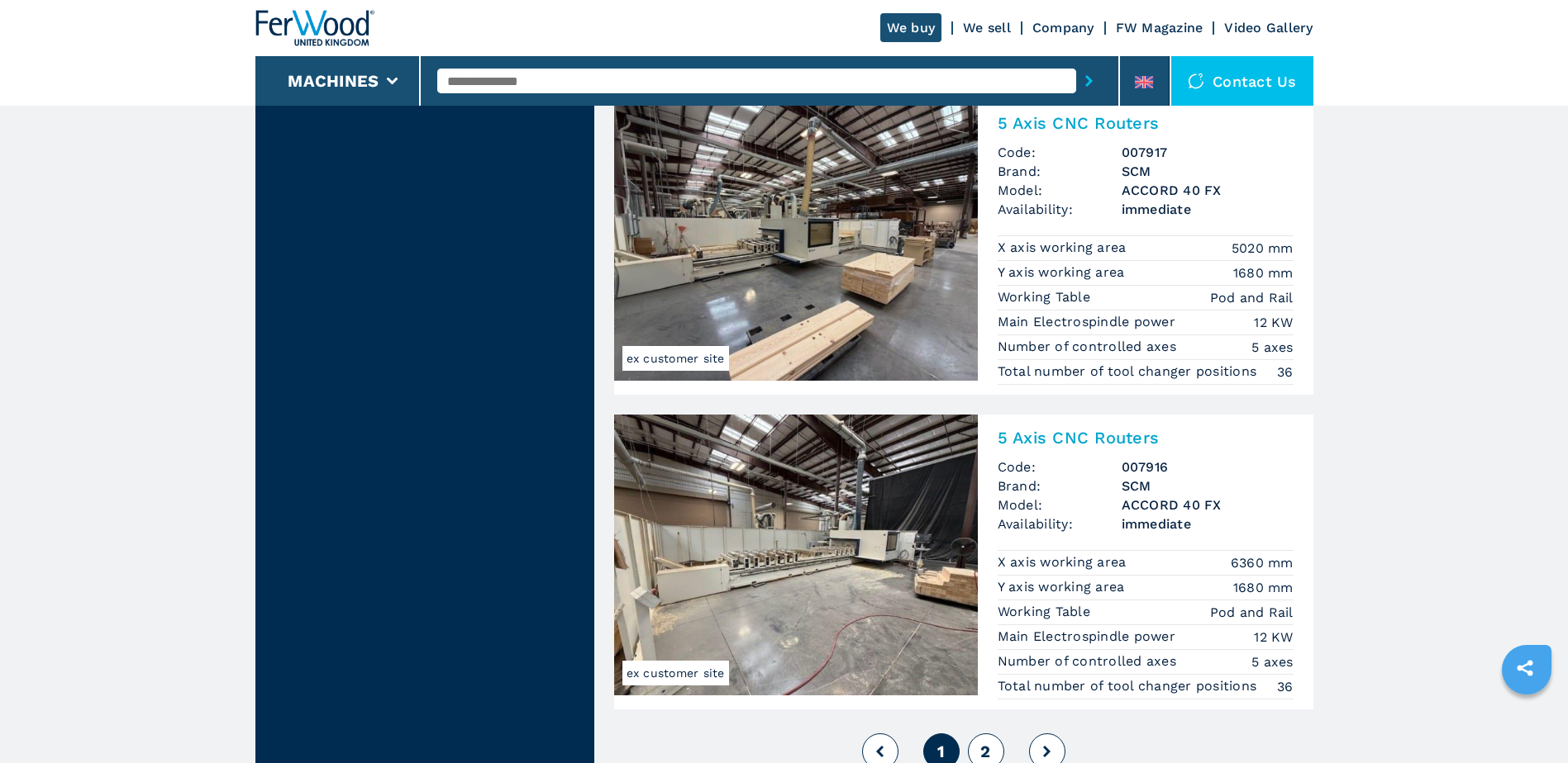
scroll to position [3823, 0]
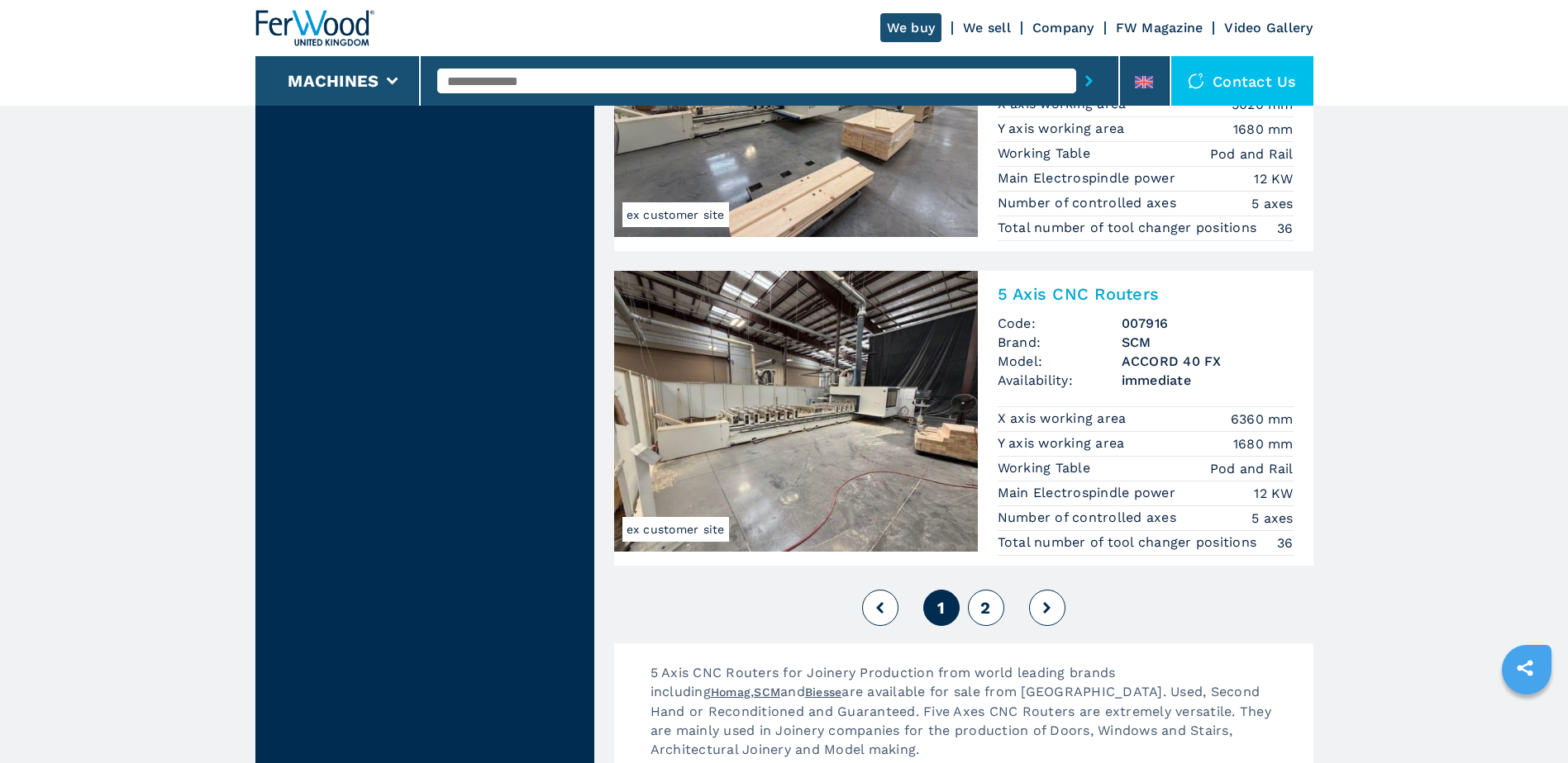
click at [688, 297] on div "1 2" at bounding box center [963, 608] width 699 height 45
click at [688, 297] on button "2" at bounding box center [986, 608] width 36 height 36
